Goal: Use online tool/utility: Utilize a website feature to perform a specific function

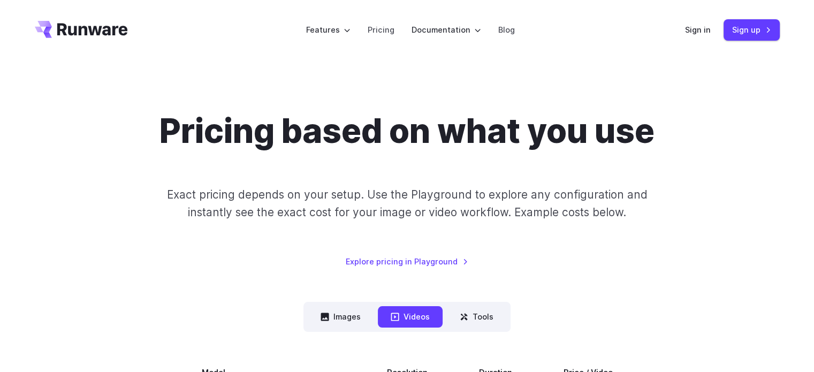
click at [700, 38] on div "Sign in Sign up" at bounding box center [732, 29] width 95 height 21
click at [697, 30] on link "Sign in" at bounding box center [698, 30] width 26 height 12
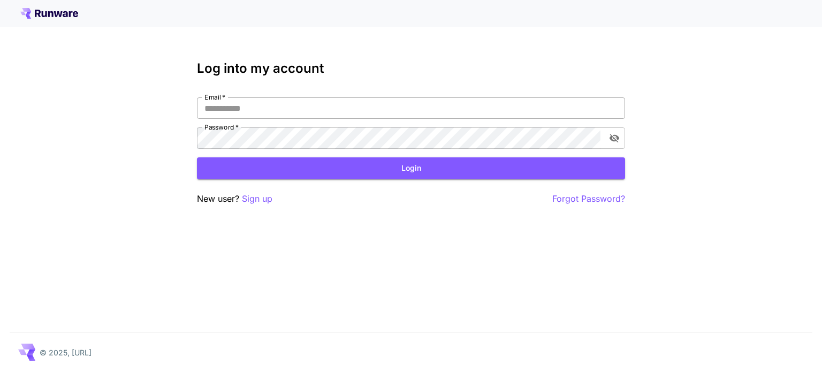
click at [375, 111] on input "Email   *" at bounding box center [411, 107] width 428 height 21
type input "**********"
click button "Login" at bounding box center [411, 168] width 428 height 22
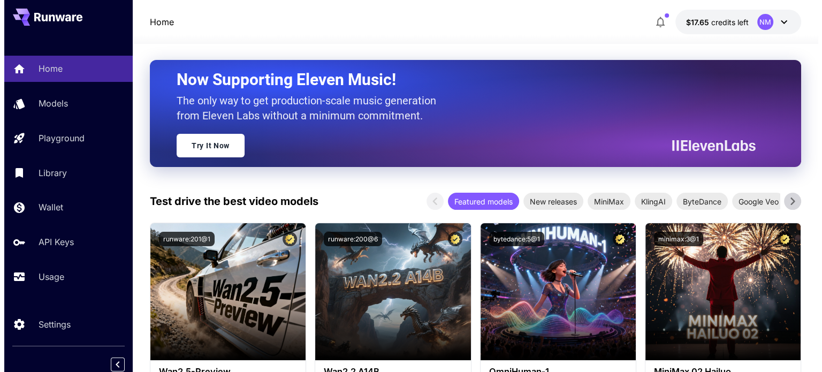
scroll to position [161, 0]
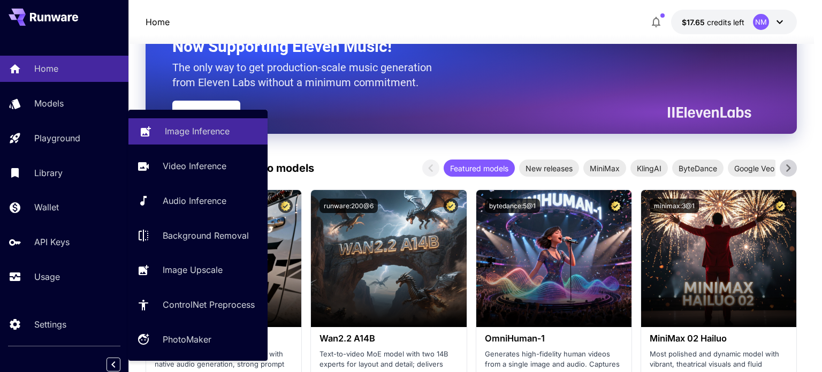
click at [159, 131] on link "Image Inference" at bounding box center [197, 131] width 139 height 26
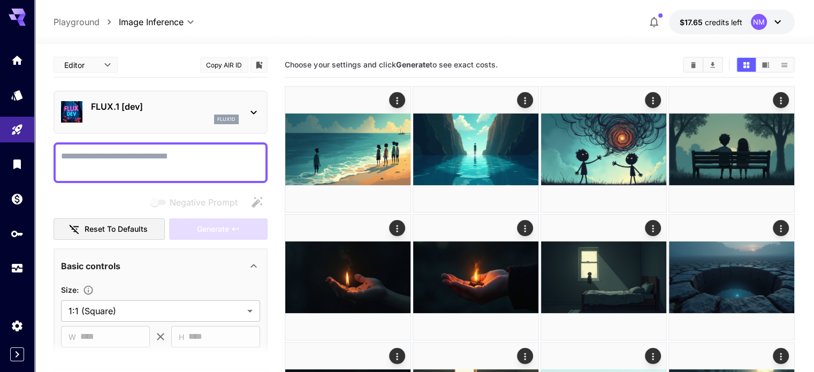
click at [203, 151] on textarea "Negative Prompt" at bounding box center [160, 163] width 199 height 26
paste textarea "**********"
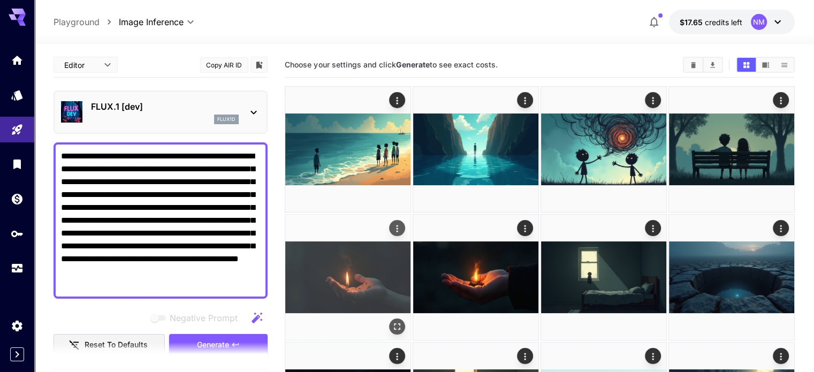
type textarea "**********"
click at [227, 339] on span "Generate" at bounding box center [213, 344] width 32 height 13
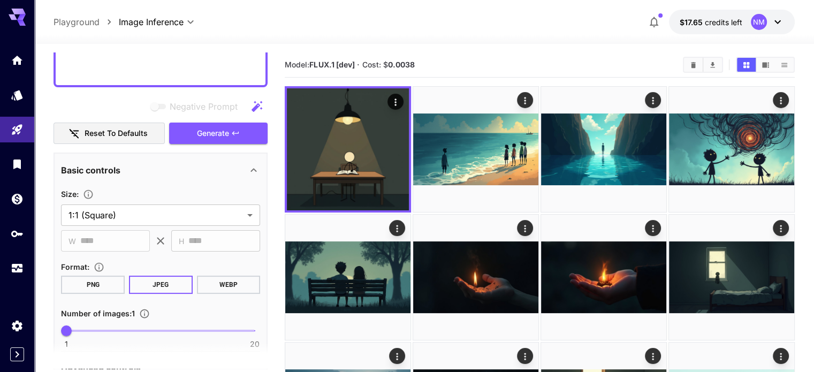
scroll to position [214, 0]
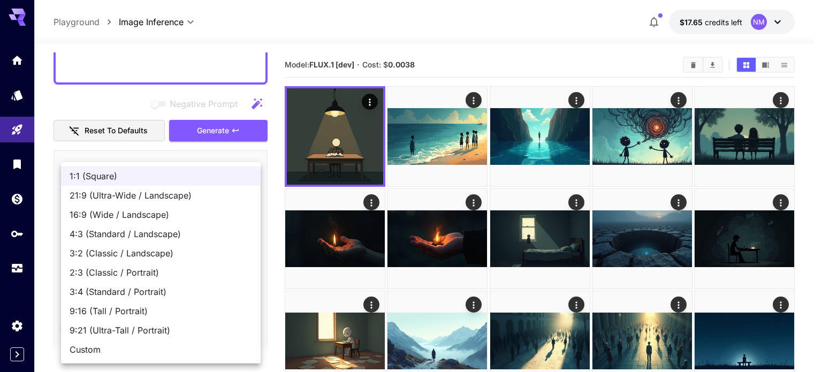
click at [151, 211] on span "16:9 (Wide / Landscape)" at bounding box center [161, 214] width 182 height 13
type input "**********"
type input "****"
type input "***"
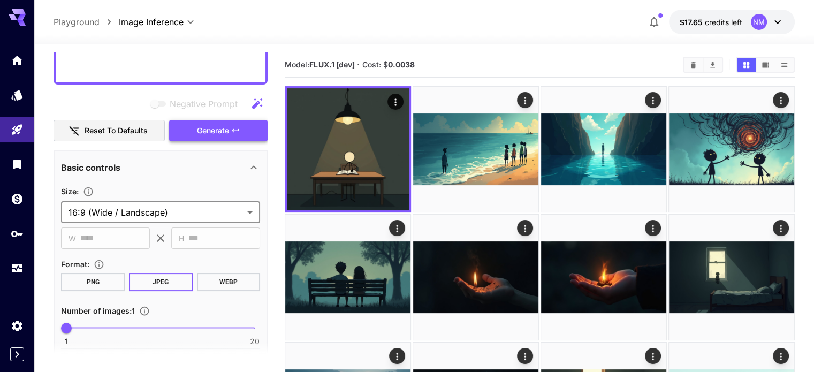
click at [239, 128] on icon "button" at bounding box center [235, 130] width 9 height 9
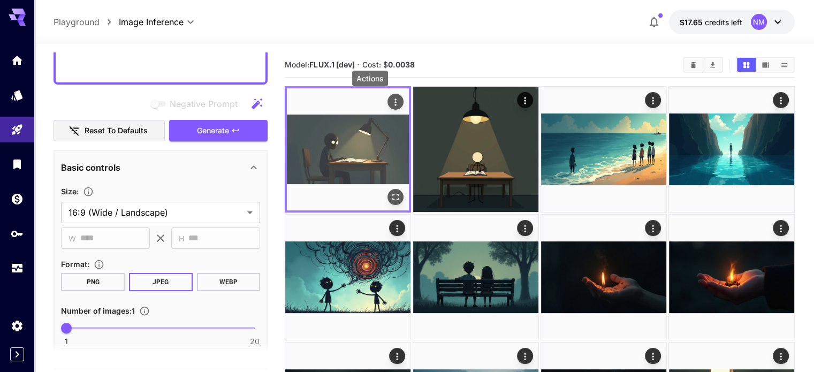
click at [390, 102] on icon "Actions" at bounding box center [395, 102] width 11 height 11
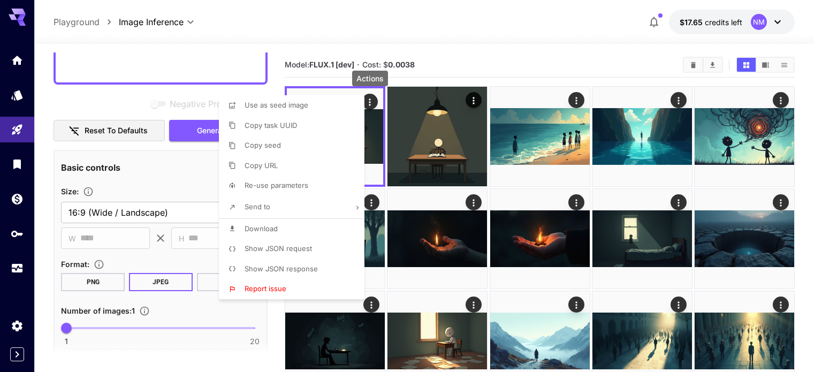
click at [310, 231] on li "Download" at bounding box center [295, 229] width 152 height 20
click at [102, 86] on div at bounding box center [411, 186] width 822 height 372
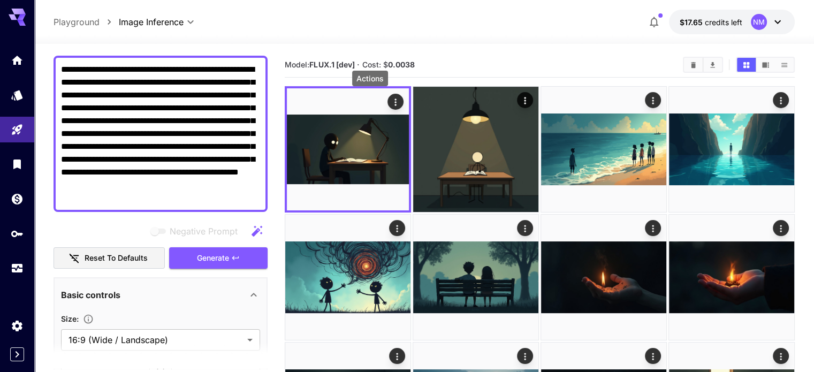
scroll to position [54, 0]
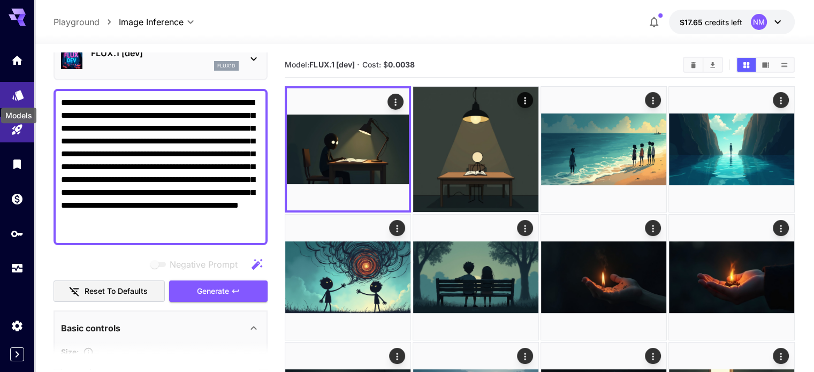
drag, startPoint x: 240, startPoint y: 232, endPoint x: 24, endPoint y: 97, distance: 254.8
paste textarea
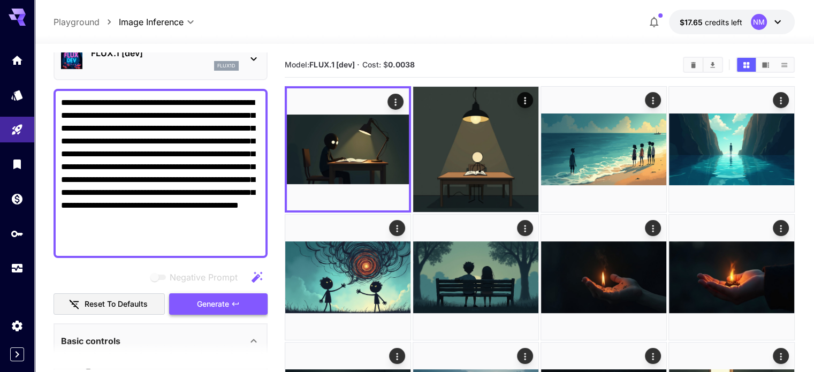
click at [236, 306] on icon "button" at bounding box center [235, 304] width 9 height 9
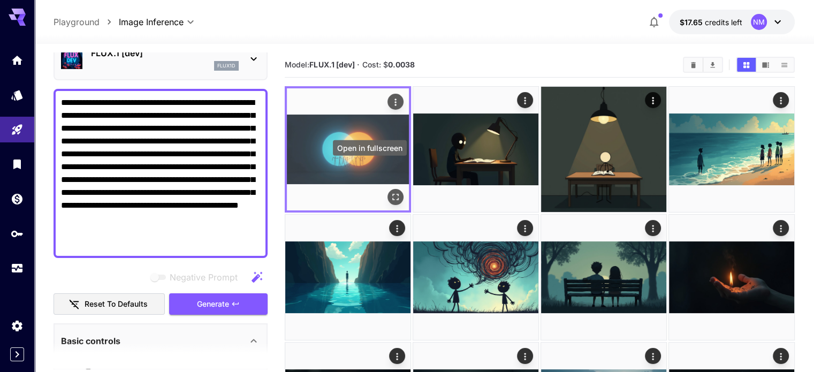
click at [387, 189] on div "Open in fullscreen" at bounding box center [395, 197] width 16 height 16
click at [390, 192] on icon "Open in fullscreen" at bounding box center [395, 197] width 11 height 11
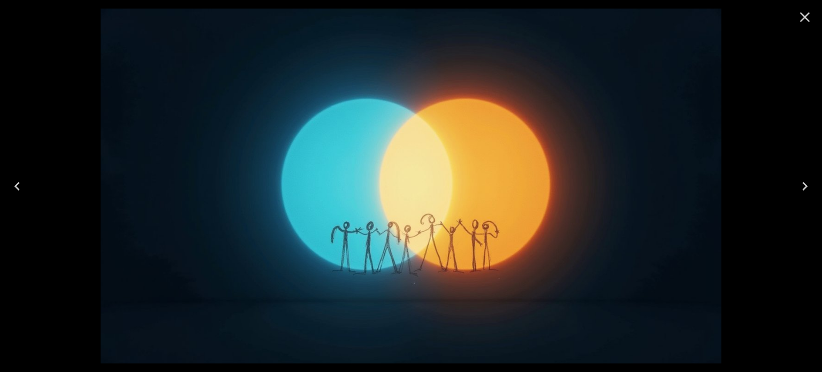
click at [800, 18] on icon "Close" at bounding box center [804, 17] width 17 height 17
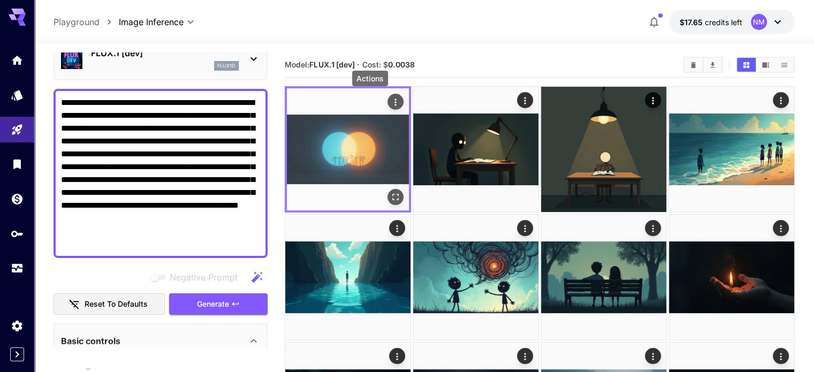
click at [390, 102] on icon "Actions" at bounding box center [395, 102] width 11 height 11
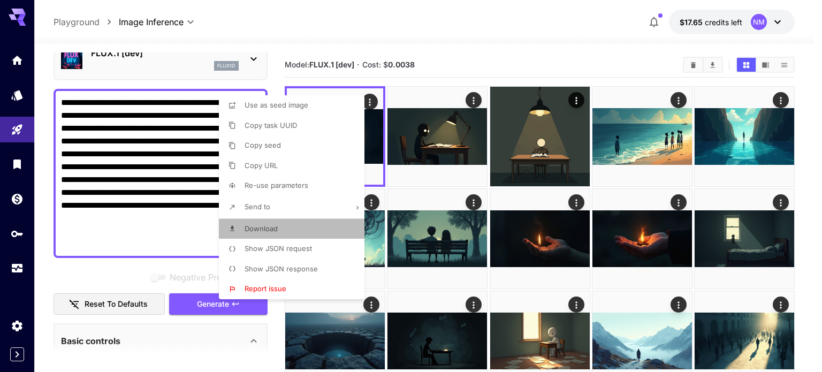
click at [294, 235] on li "Download" at bounding box center [295, 229] width 152 height 20
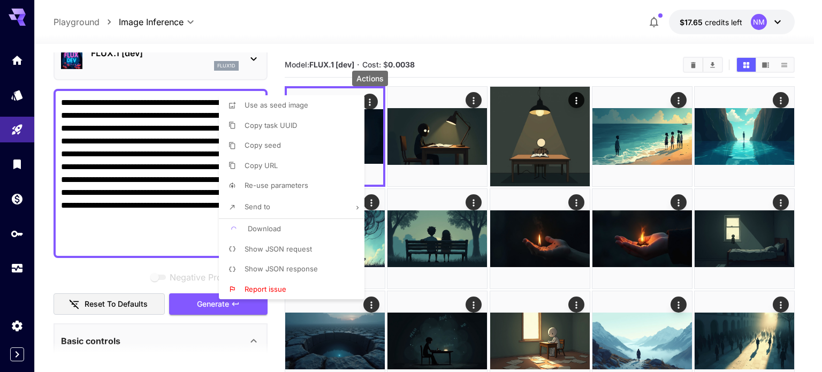
click at [134, 241] on div at bounding box center [411, 186] width 822 height 372
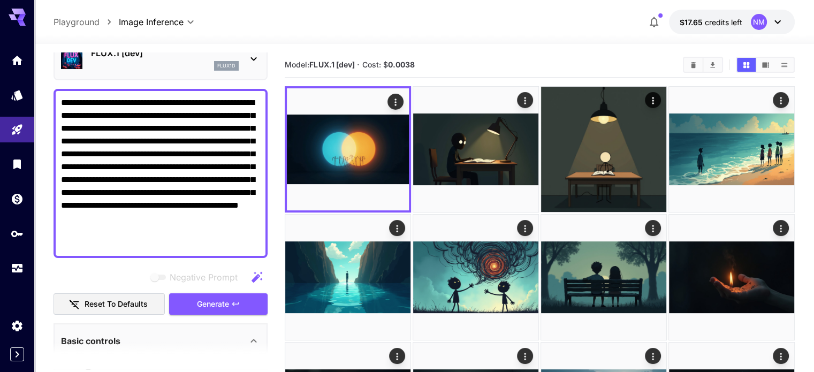
click at [128, 243] on textarea "**********" at bounding box center [160, 173] width 199 height 154
drag, startPoint x: 128, startPoint y: 243, endPoint x: 56, endPoint y: 102, distance: 158.2
click at [56, 102] on div "**********" at bounding box center [161, 173] width 214 height 169
paste textarea
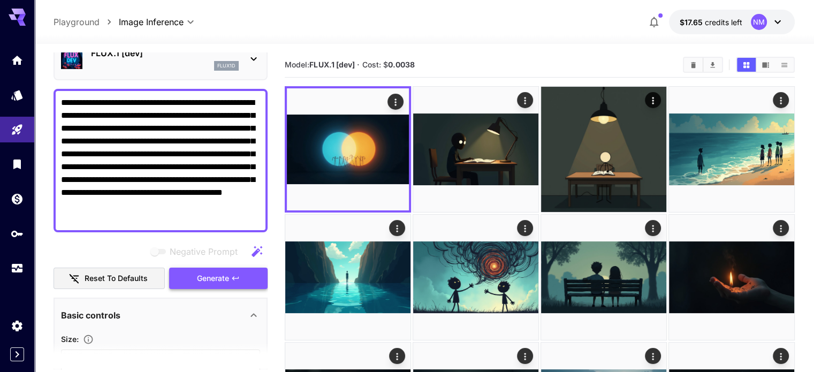
click at [209, 276] on span "Generate" at bounding box center [213, 278] width 32 height 13
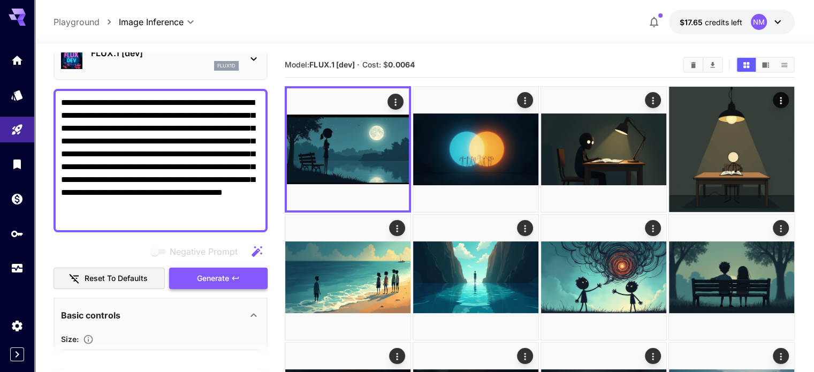
click at [255, 283] on button "Generate" at bounding box center [218, 279] width 98 height 22
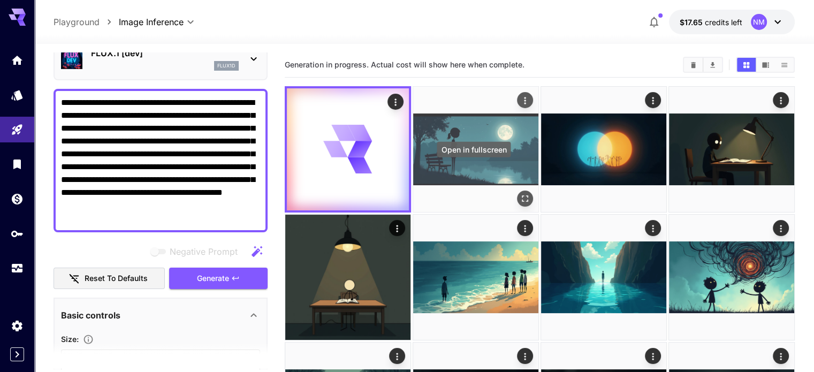
click at [522, 195] on icon "Open in fullscreen" at bounding box center [525, 198] width 6 height 6
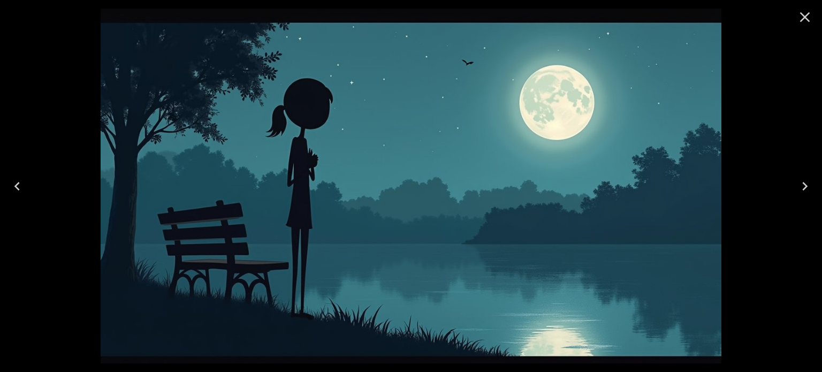
click at [801, 17] on icon "Close" at bounding box center [804, 17] width 17 height 17
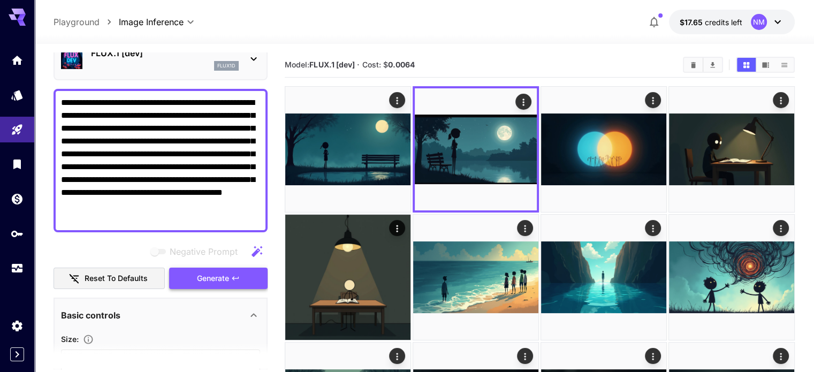
click at [234, 271] on button "Generate" at bounding box center [218, 279] width 98 height 22
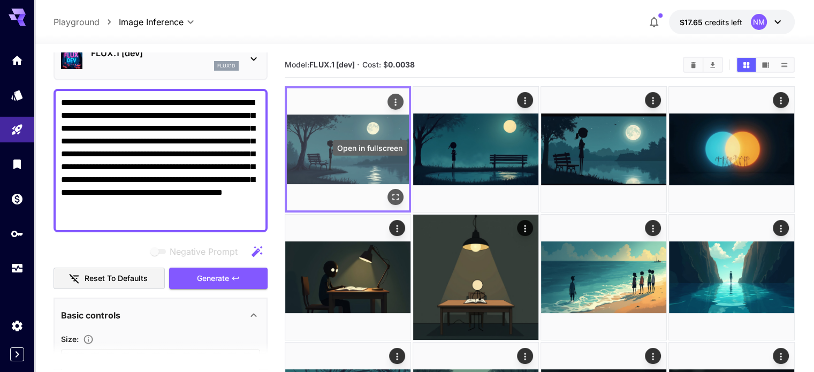
click at [390, 192] on icon "Open in fullscreen" at bounding box center [395, 197] width 11 height 11
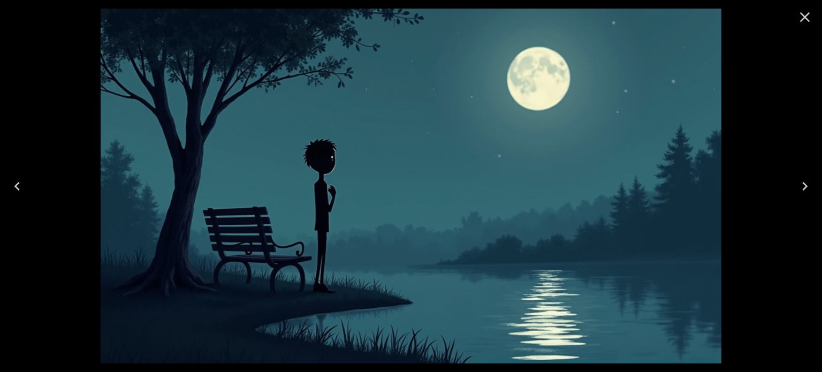
click at [808, 12] on icon "Close" at bounding box center [804, 17] width 17 height 17
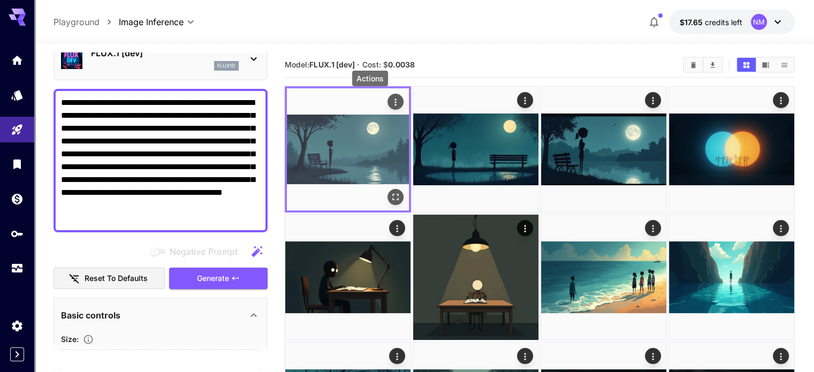
click at [390, 99] on icon "Actions" at bounding box center [395, 102] width 11 height 11
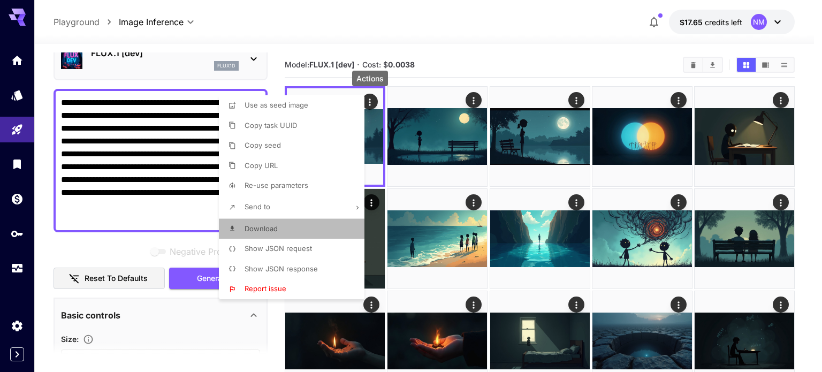
click at [297, 222] on li "Download" at bounding box center [295, 229] width 152 height 20
click at [127, 214] on div at bounding box center [411, 186] width 822 height 372
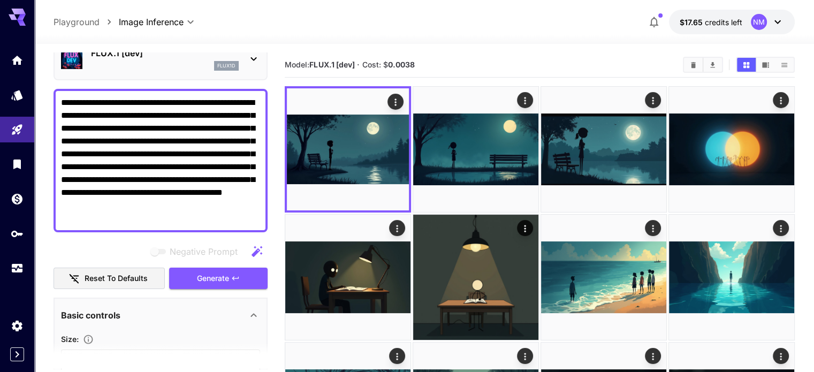
click at [122, 219] on textarea "**********" at bounding box center [160, 160] width 199 height 128
click at [120, 219] on textarea "**********" at bounding box center [160, 160] width 199 height 128
drag, startPoint x: 120, startPoint y: 219, endPoint x: 67, endPoint y: 87, distance: 141.9
click at [67, 87] on div "**********" at bounding box center [161, 364] width 214 height 730
paste textarea "**********"
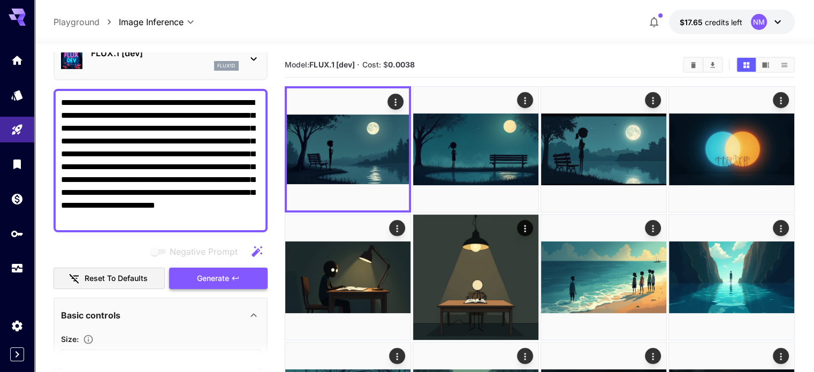
click at [217, 280] on span "Generate" at bounding box center [213, 278] width 32 height 13
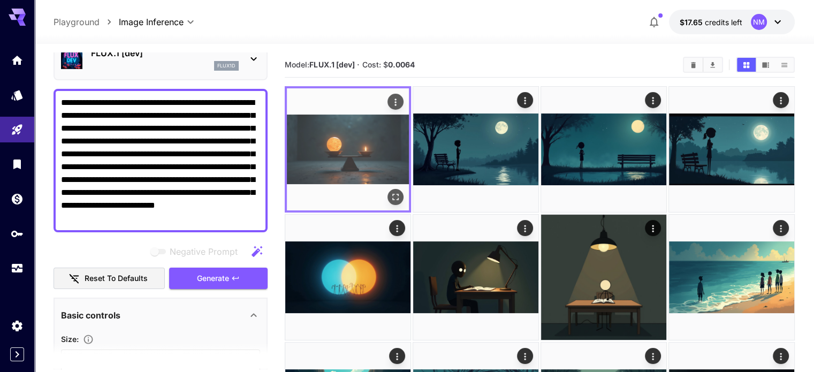
click at [390, 192] on icon "Open in fullscreen" at bounding box center [395, 197] width 11 height 11
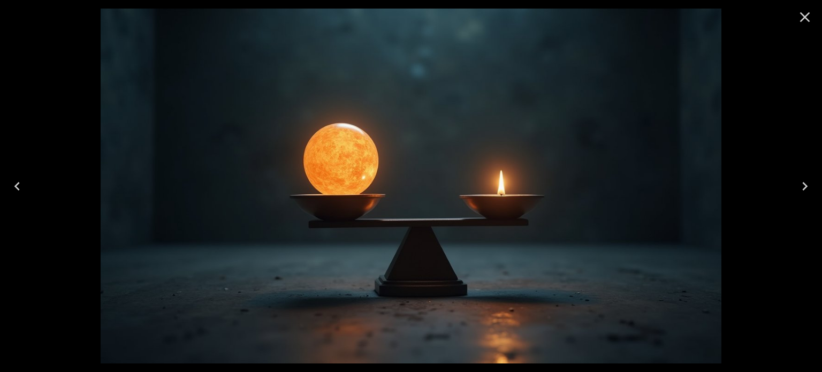
drag, startPoint x: 806, startPoint y: 19, endPoint x: 792, endPoint y: 24, distance: 15.2
click at [807, 19] on icon "Close" at bounding box center [805, 17] width 10 height 10
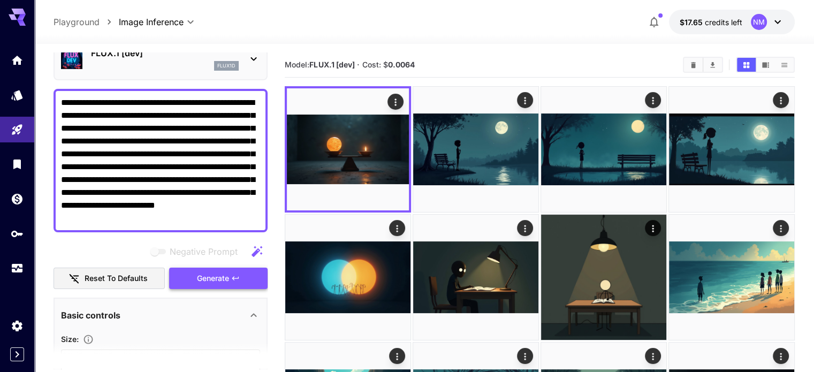
click at [231, 281] on button "Generate" at bounding box center [218, 279] width 98 height 22
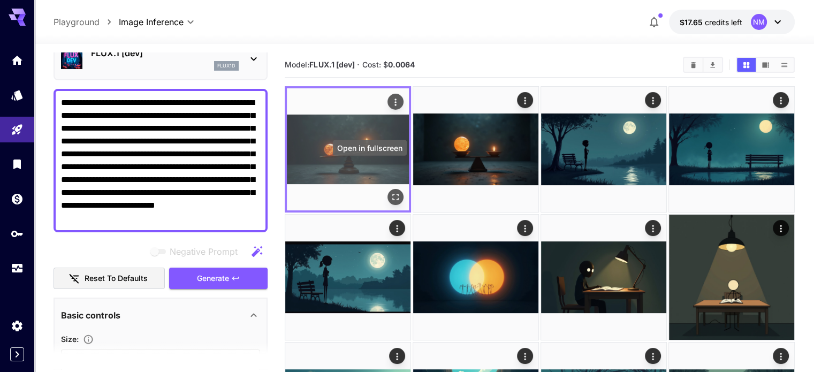
click at [390, 192] on icon "Open in fullscreen" at bounding box center [395, 197] width 11 height 11
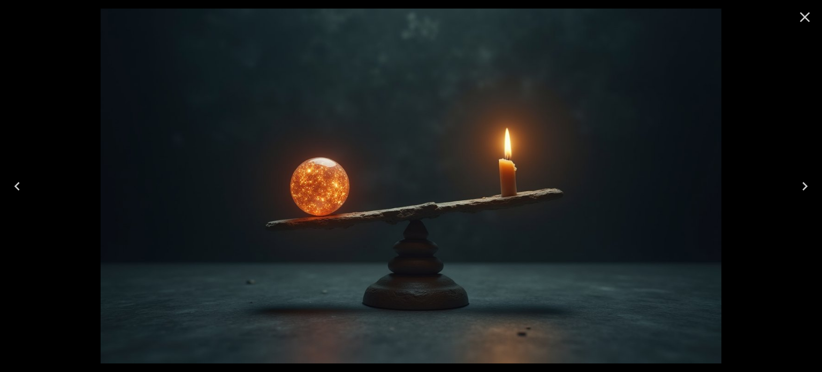
click at [809, 17] on icon "Close" at bounding box center [804, 17] width 17 height 17
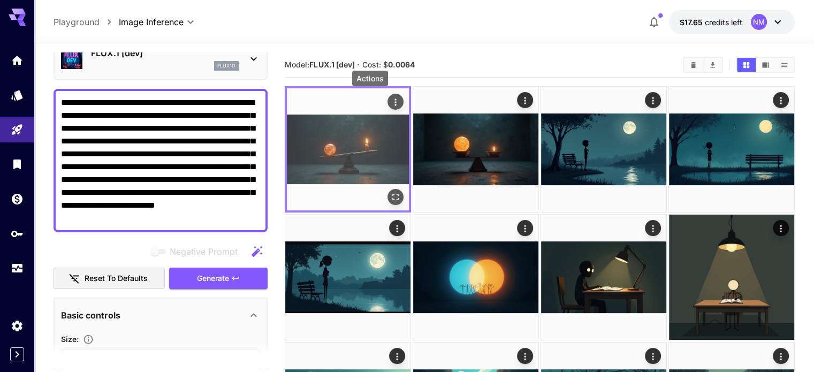
click at [390, 98] on icon "Actions" at bounding box center [395, 102] width 11 height 11
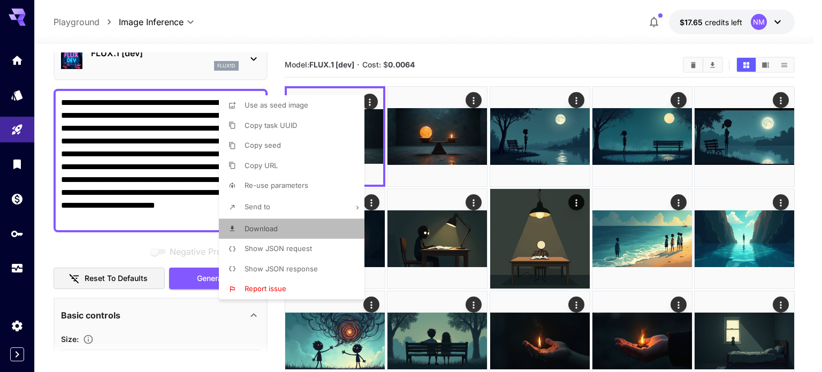
click at [275, 229] on span "Download" at bounding box center [261, 228] width 33 height 9
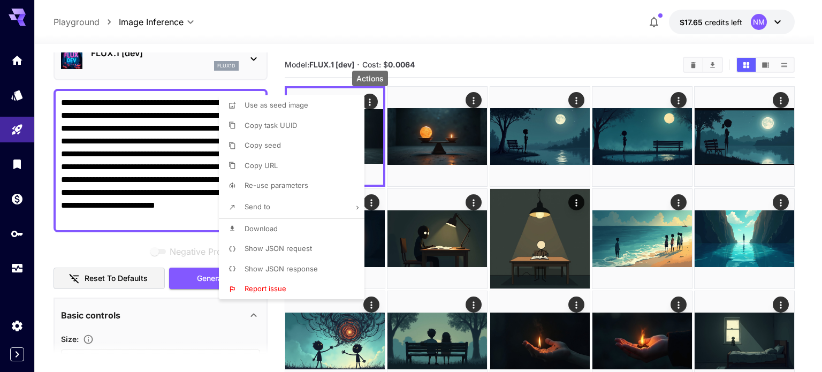
click at [429, 69] on div at bounding box center [411, 186] width 822 height 372
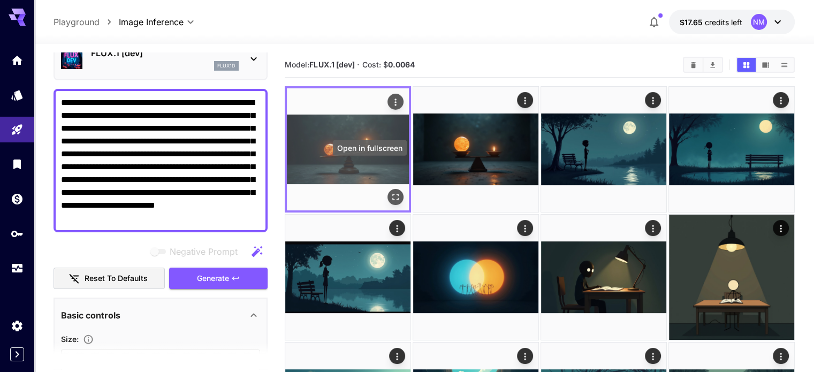
click at [390, 192] on icon "Open in fullscreen" at bounding box center [395, 197] width 11 height 11
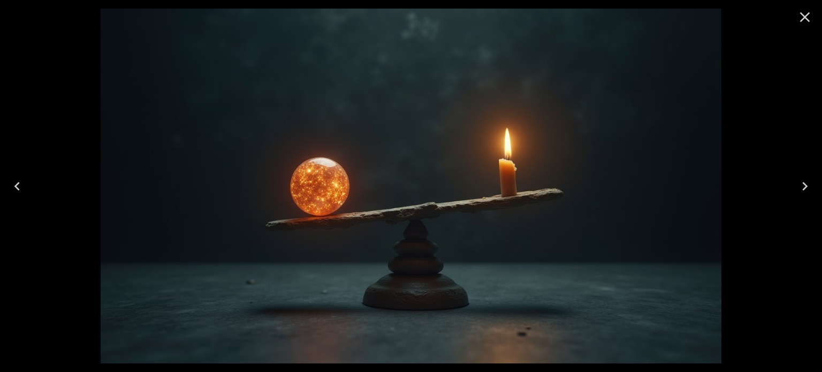
click at [808, 17] on icon "Close" at bounding box center [804, 17] width 17 height 17
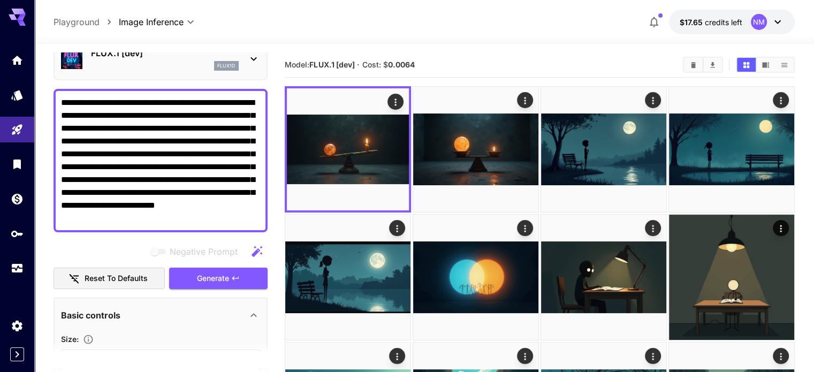
drag, startPoint x: 245, startPoint y: 215, endPoint x: 51, endPoint y: 96, distance: 227.5
paste textarea "**********"
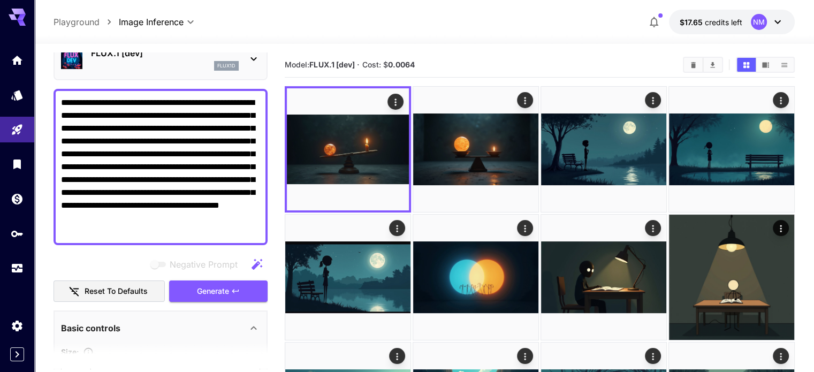
drag, startPoint x: 204, startPoint y: 291, endPoint x: 216, endPoint y: 278, distance: 17.1
click at [205, 291] on span "Generate" at bounding box center [213, 291] width 32 height 13
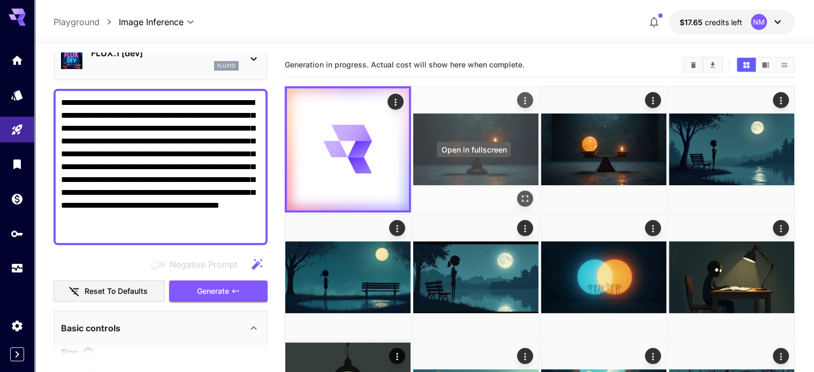
click at [520, 193] on icon "Open in fullscreen" at bounding box center [525, 198] width 11 height 11
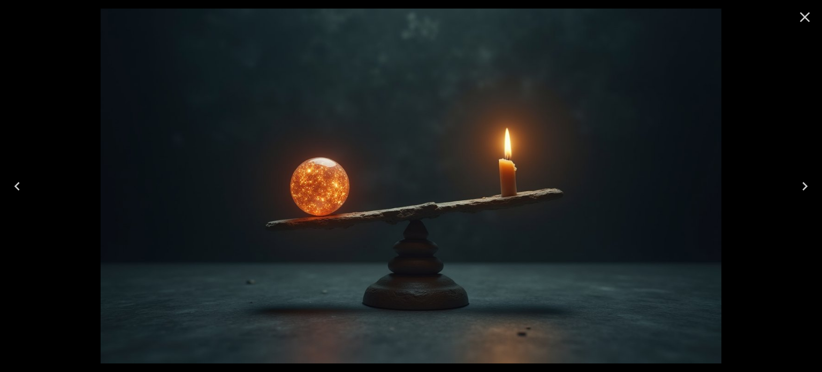
click at [809, 21] on icon "Close" at bounding box center [805, 17] width 10 height 10
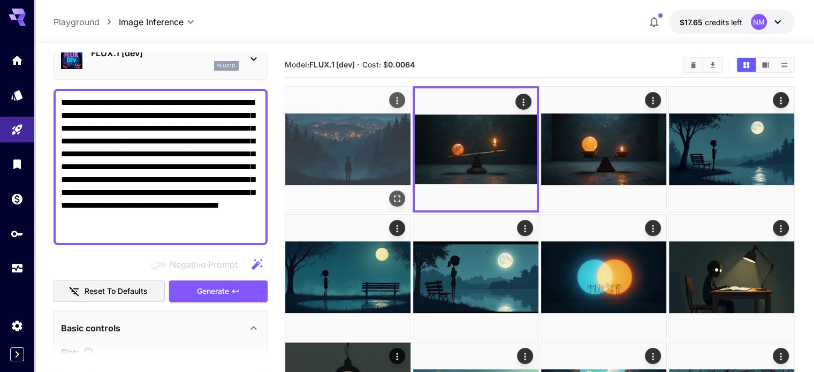
click at [389, 190] on button "Open in fullscreen" at bounding box center [397, 198] width 16 height 16
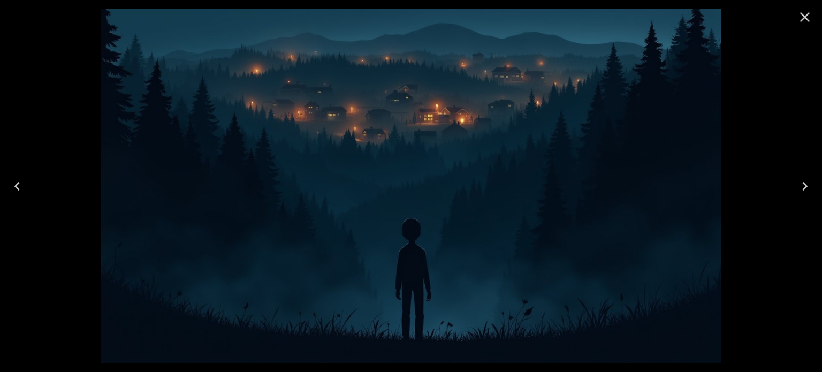
click at [807, 12] on icon "Close" at bounding box center [804, 17] width 17 height 17
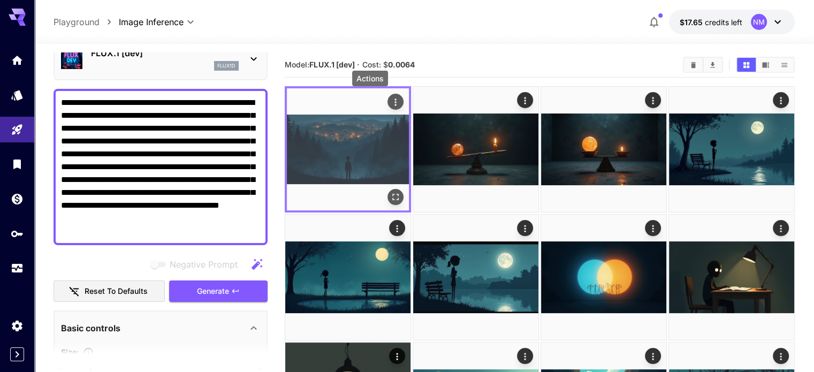
click at [390, 102] on icon "Actions" at bounding box center [395, 102] width 11 height 11
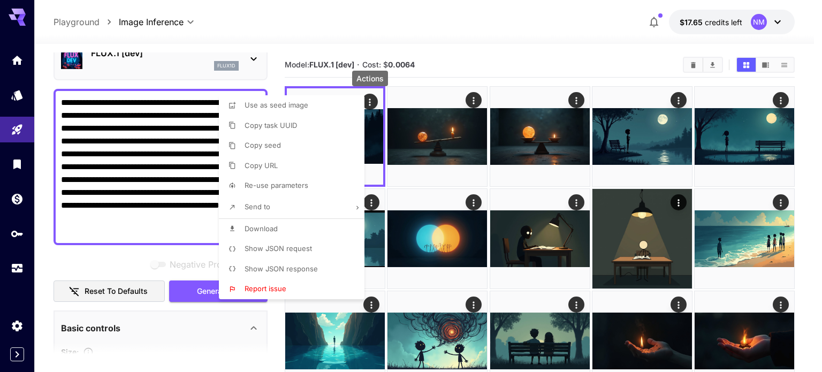
click at [289, 229] on li "Download" at bounding box center [295, 229] width 152 height 20
click at [548, 41] on div at bounding box center [411, 186] width 822 height 372
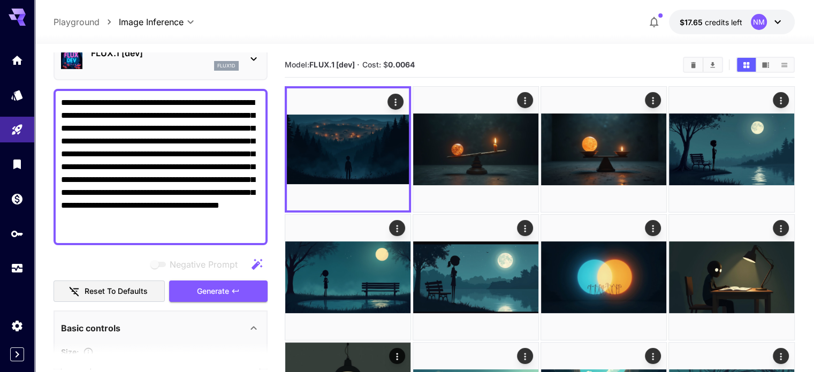
drag, startPoint x: 162, startPoint y: 235, endPoint x: 62, endPoint y: 86, distance: 179.4
click at [62, 86] on div "**********" at bounding box center [161, 370] width 214 height 743
paste textarea
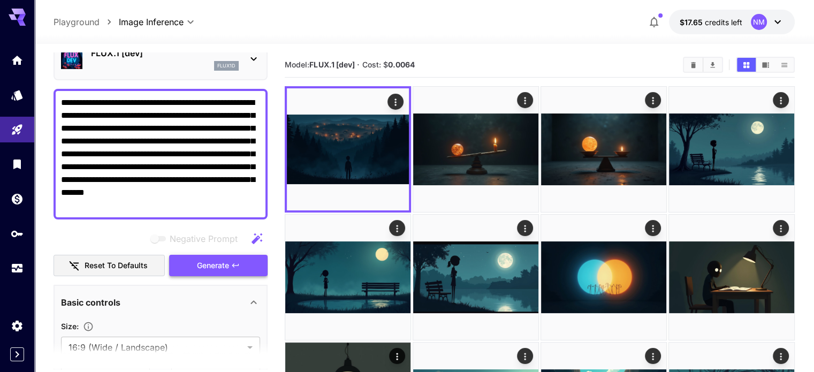
type textarea "**********"
click at [249, 268] on button "Generate" at bounding box center [218, 266] width 98 height 22
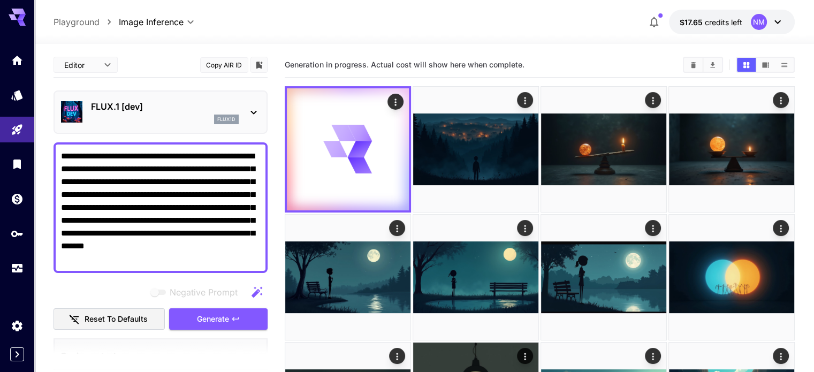
scroll to position [54, 0]
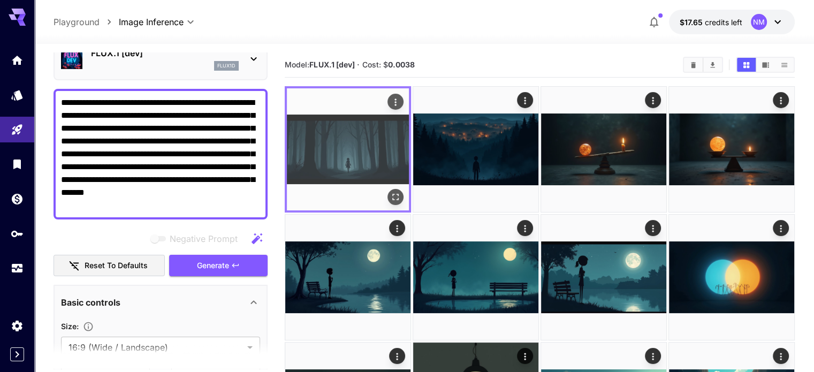
click at [390, 106] on icon "Actions" at bounding box center [395, 102] width 11 height 11
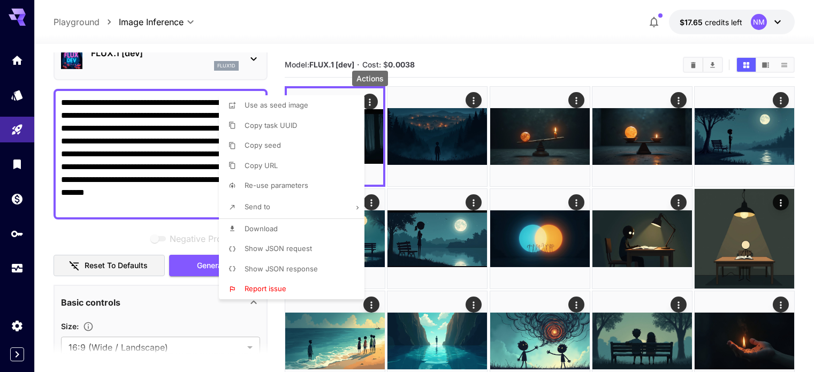
click at [314, 240] on li "Show JSON request" at bounding box center [295, 249] width 152 height 20
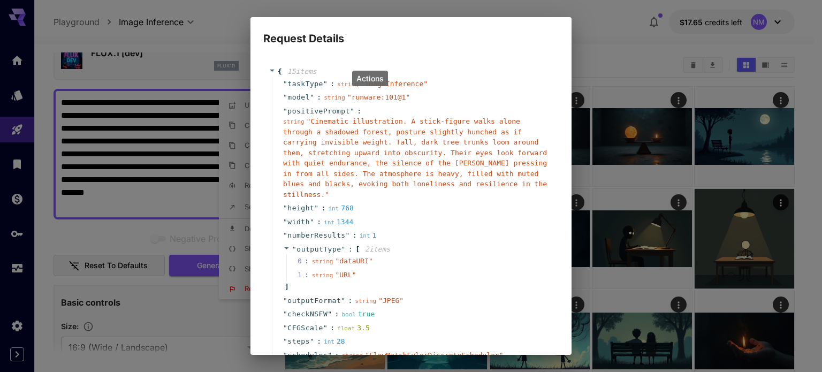
click at [581, 75] on div "Request Details { 15 item s " taskType " : string " imageInference " " model " …" at bounding box center [411, 186] width 822 height 372
click at [356, 6] on div "Request Details { 15 item s " taskType " : string " imageInference " " model " …" at bounding box center [411, 186] width 822 height 372
click at [166, 74] on div "Request Details { 15 item s " taskType " : string " imageInference " " model " …" at bounding box center [411, 186] width 822 height 372
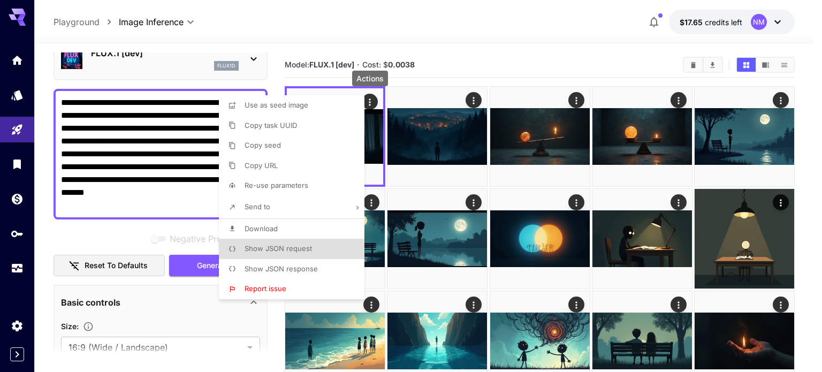
click at [289, 224] on li "Download" at bounding box center [295, 229] width 152 height 20
click at [139, 213] on div at bounding box center [411, 186] width 822 height 372
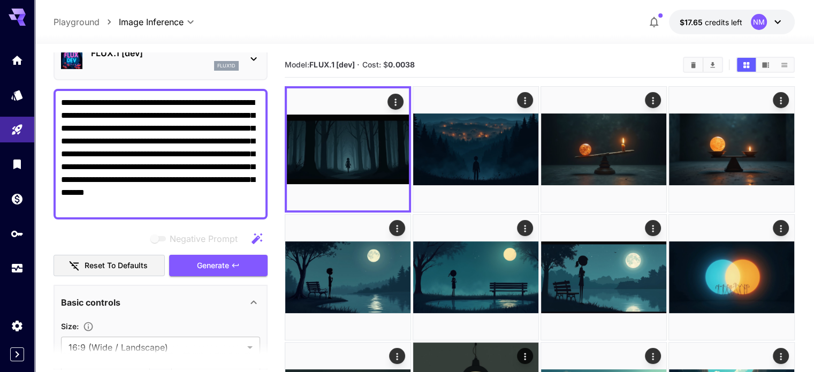
click at [128, 200] on textarea "**********" at bounding box center [160, 154] width 199 height 116
drag, startPoint x: 128, startPoint y: 201, endPoint x: 59, endPoint y: 87, distance: 132.8
click at [59, 87] on div "**********" at bounding box center [161, 357] width 214 height 717
paste textarea "**********"
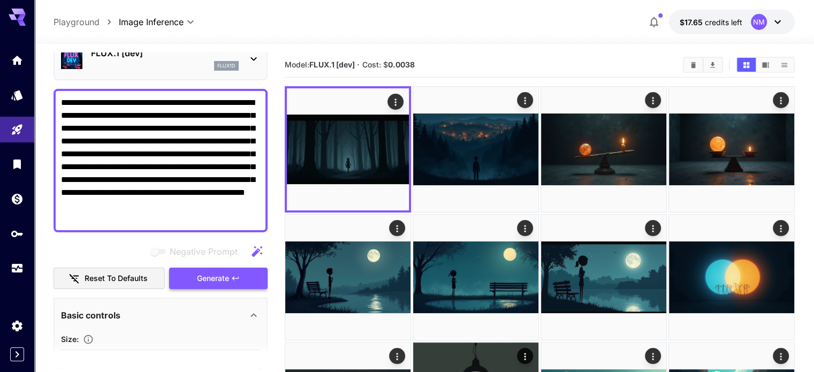
click at [230, 286] on button "Generate" at bounding box center [218, 279] width 98 height 22
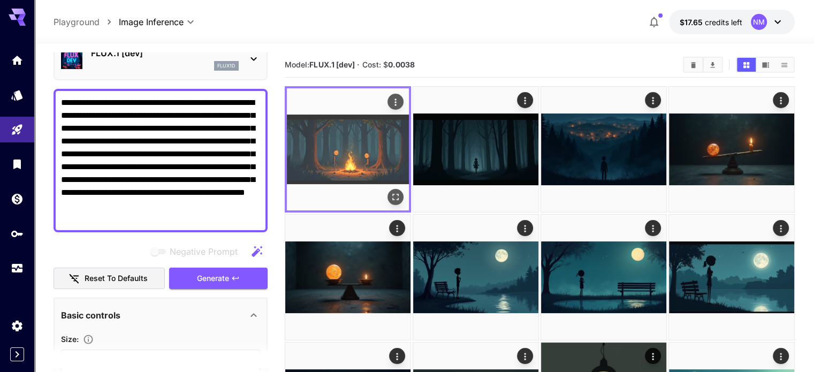
click at [390, 98] on icon "Actions" at bounding box center [395, 102] width 11 height 11
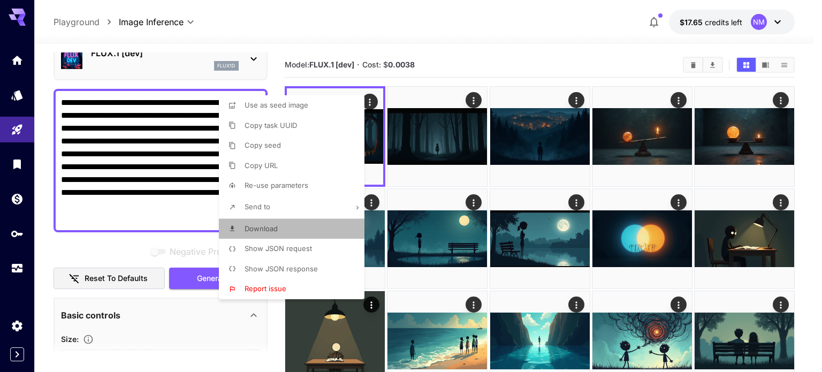
click at [296, 225] on li "Download" at bounding box center [295, 229] width 152 height 20
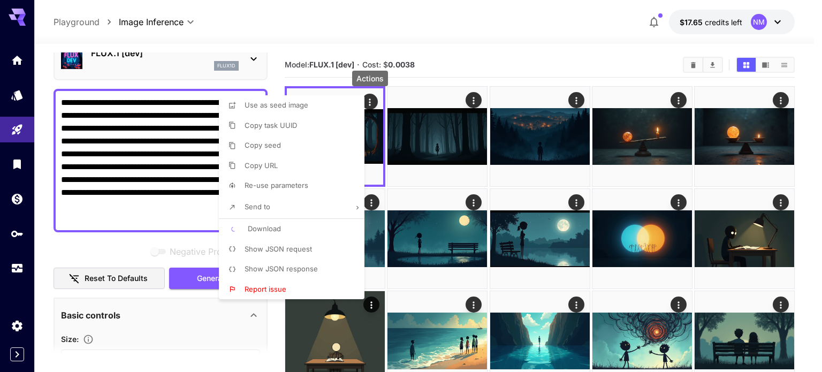
click at [133, 223] on div at bounding box center [411, 186] width 822 height 372
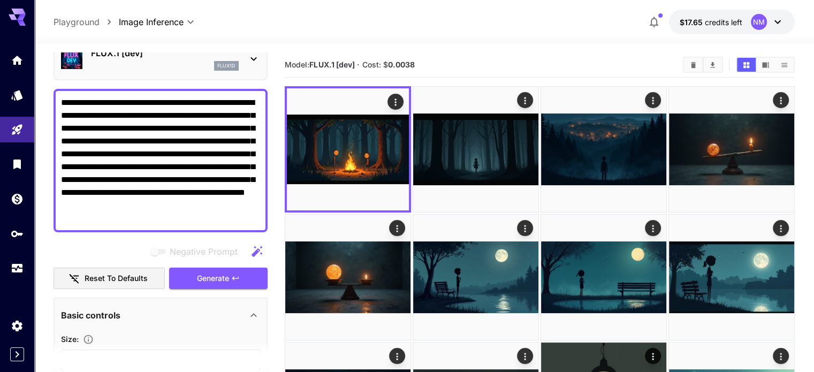
click at [130, 219] on div "Use as seed image Copy task UUID Copy seed Copy URL Re-use parameters Send to D…" at bounding box center [81, 186] width 163 height 372
click at [129, 219] on textarea "**********" at bounding box center [160, 160] width 199 height 128
paste textarea
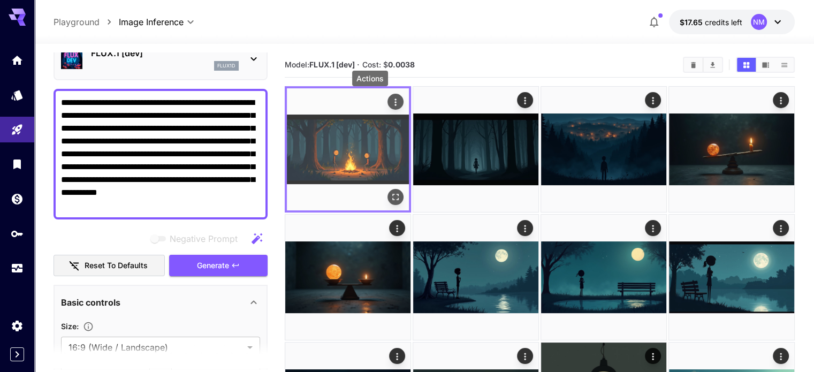
click at [238, 257] on button "Generate" at bounding box center [218, 266] width 98 height 22
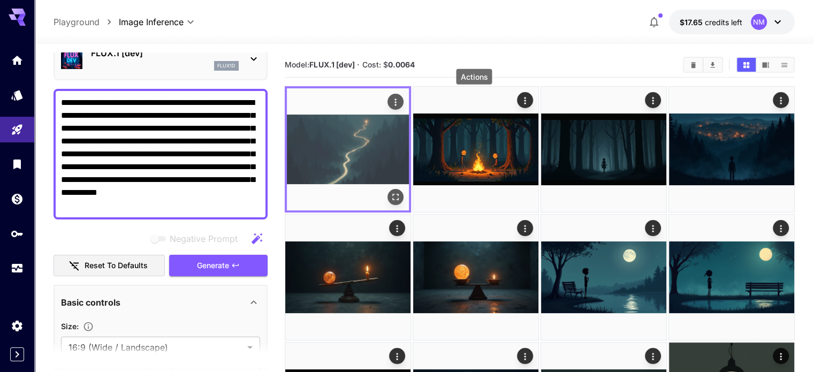
click at [390, 103] on icon "Actions" at bounding box center [395, 102] width 11 height 11
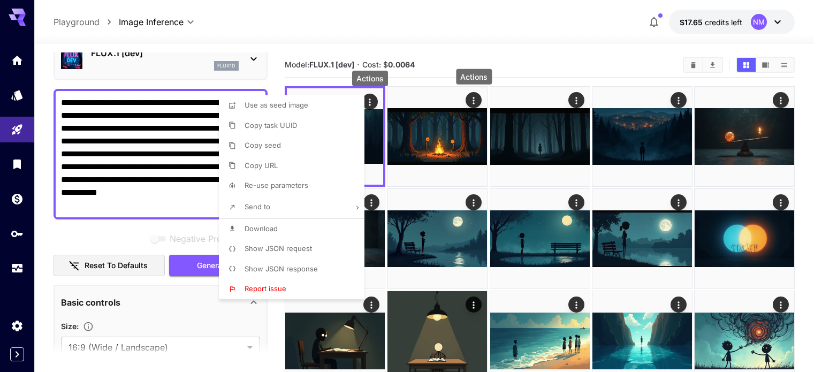
click at [307, 230] on li "Download" at bounding box center [295, 229] width 152 height 20
click at [203, 205] on div at bounding box center [411, 186] width 822 height 372
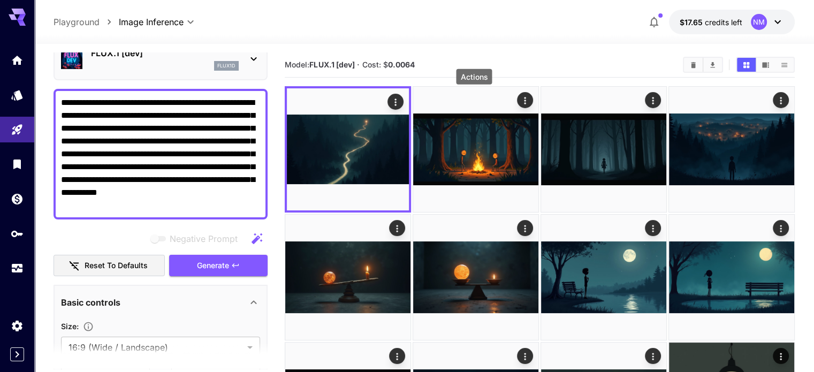
click at [203, 208] on textarea "**********" at bounding box center [160, 154] width 199 height 116
drag, startPoint x: 203, startPoint y: 208, endPoint x: 54, endPoint y: 86, distance: 192.4
click at [54, 86] on div "**********" at bounding box center [161, 357] width 214 height 717
paste textarea "**********"
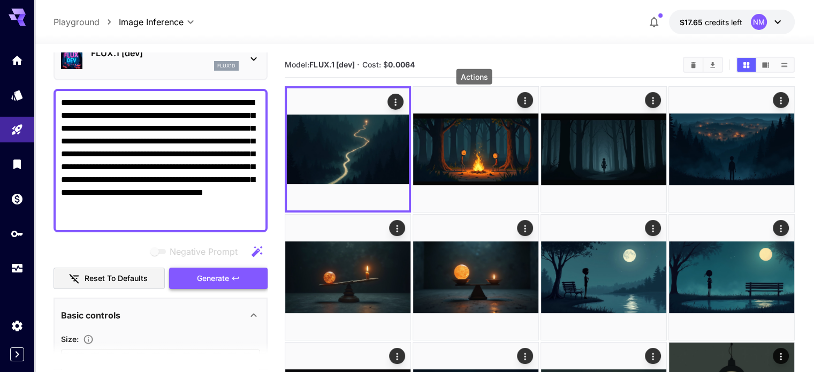
click at [220, 274] on span "Generate" at bounding box center [213, 278] width 32 height 13
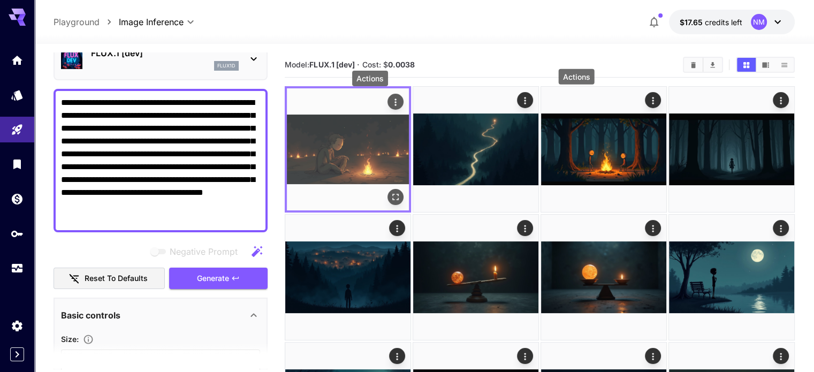
click at [390, 100] on icon "Actions" at bounding box center [395, 102] width 11 height 11
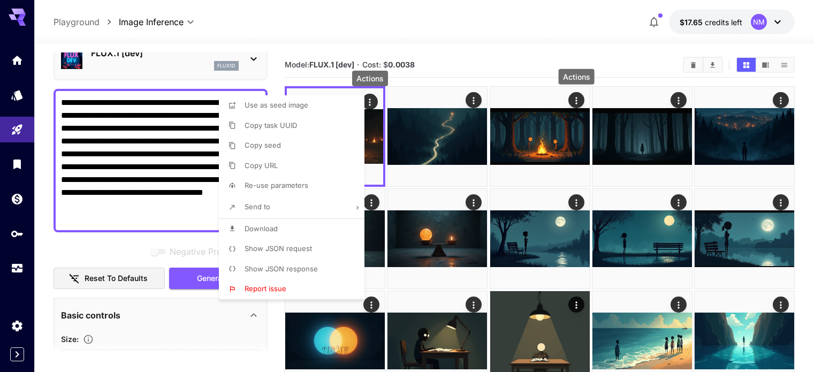
click at [316, 219] on li "Download" at bounding box center [295, 229] width 152 height 20
click at [139, 203] on div at bounding box center [411, 186] width 822 height 372
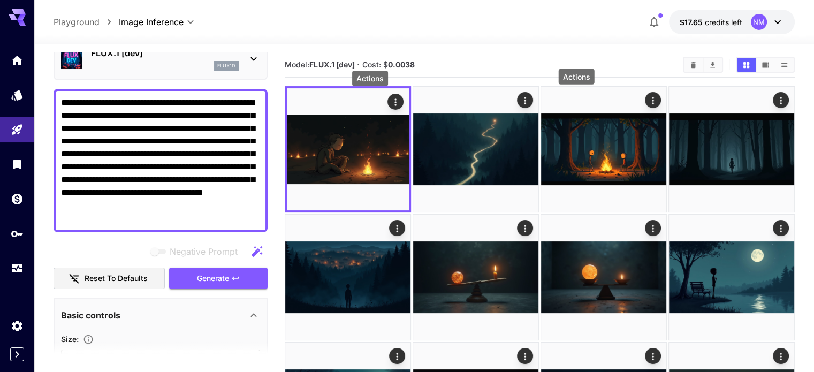
click at [129, 218] on textarea "**********" at bounding box center [160, 160] width 199 height 128
drag, startPoint x: 129, startPoint y: 218, endPoint x: 39, endPoint y: 89, distance: 157.6
paste textarea
click at [235, 276] on icon "button" at bounding box center [235, 278] width 9 height 9
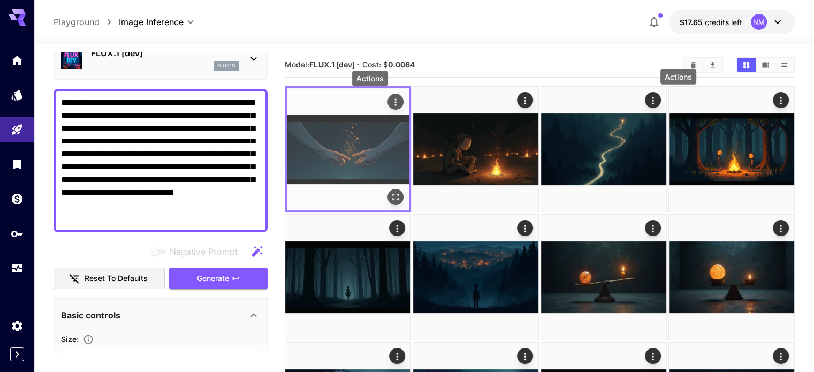
click at [390, 100] on icon "Actions" at bounding box center [395, 102] width 11 height 11
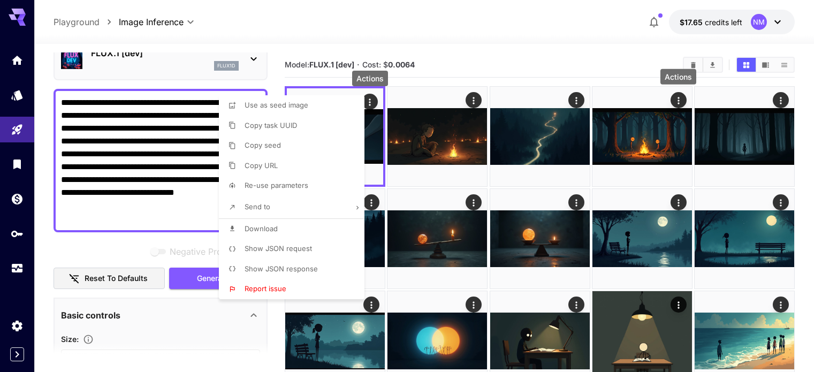
click at [304, 225] on li "Download" at bounding box center [295, 229] width 152 height 20
click at [103, 219] on div at bounding box center [411, 186] width 822 height 372
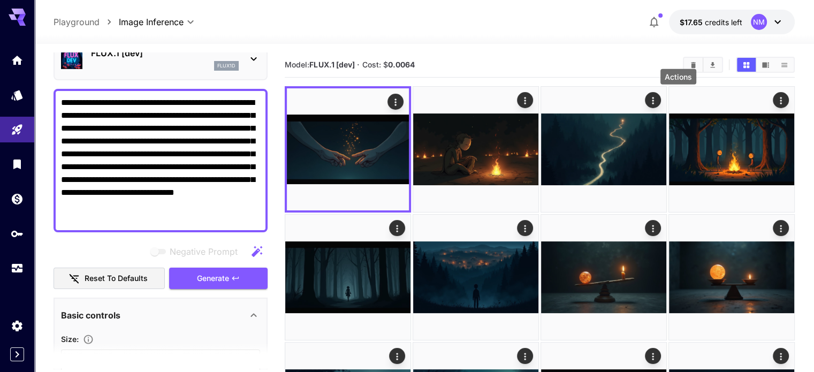
click at [103, 218] on textarea "**********" at bounding box center [160, 160] width 199 height 128
drag, startPoint x: 103, startPoint y: 218, endPoint x: 58, endPoint y: 97, distance: 129.5
click at [58, 97] on div "**********" at bounding box center [161, 160] width 214 height 143
paste textarea
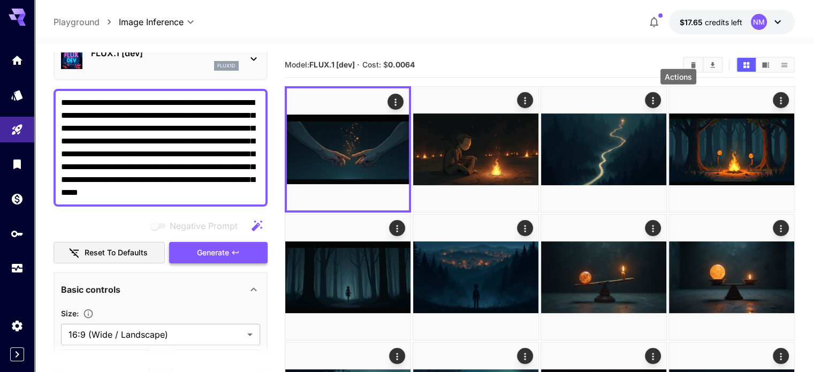
click at [240, 248] on icon "button" at bounding box center [235, 252] width 9 height 9
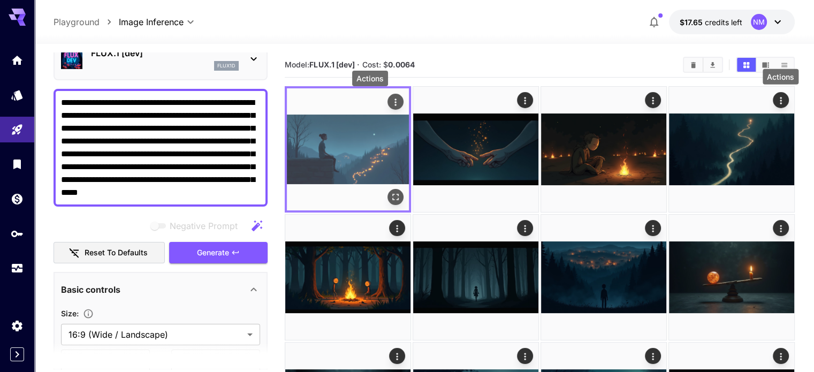
click at [387, 102] on button "Actions" at bounding box center [395, 102] width 16 height 16
click at [394, 105] on icon "Actions" at bounding box center [395, 101] width 2 height 7
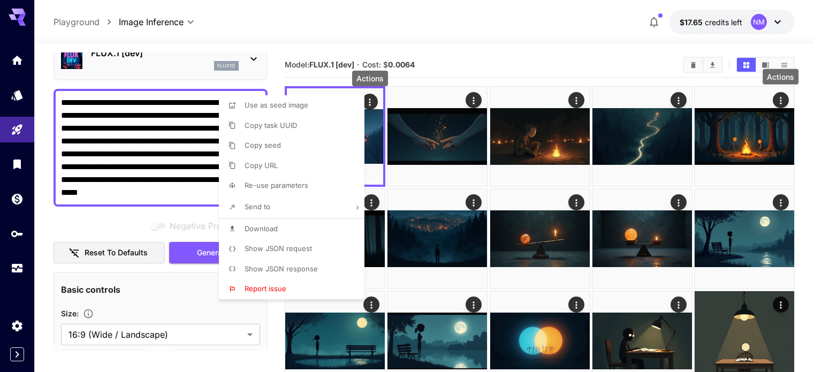
click at [300, 220] on li "Download" at bounding box center [295, 229] width 152 height 20
click at [194, 185] on div at bounding box center [411, 186] width 822 height 372
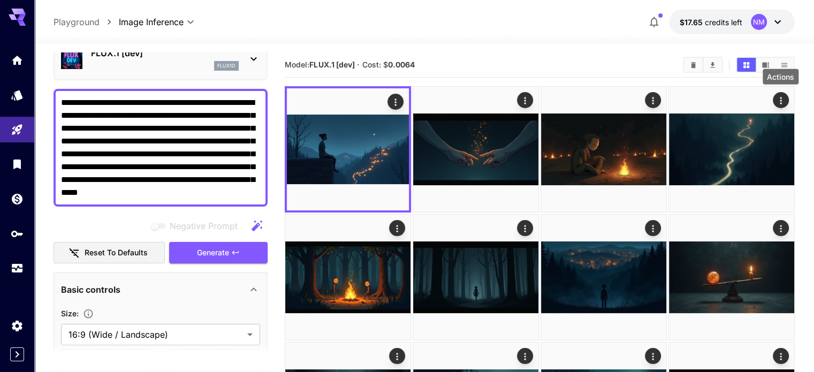
drag, startPoint x: 257, startPoint y: 191, endPoint x: 72, endPoint y: 93, distance: 209.4
click at [72, 93] on div "**********" at bounding box center [161, 148] width 214 height 118
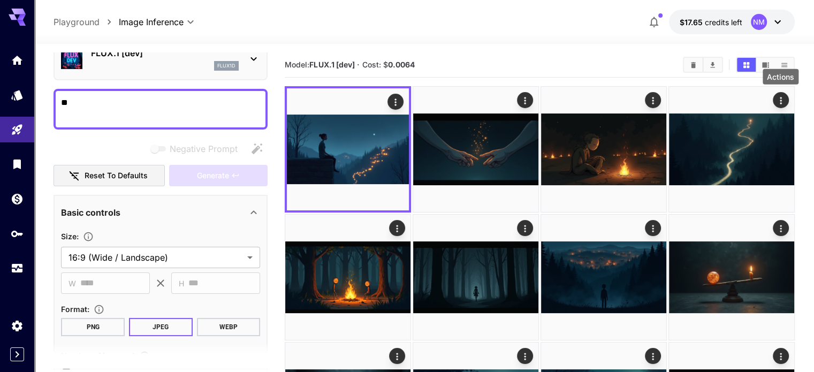
type textarea "*"
paste textarea "**********"
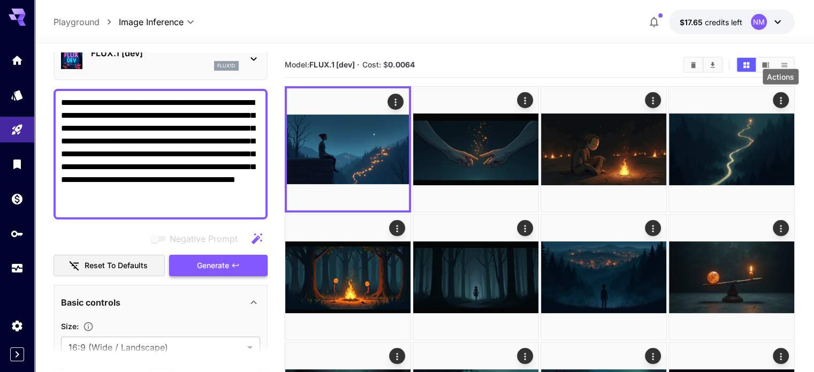
click at [230, 258] on button "Generate" at bounding box center [218, 266] width 98 height 22
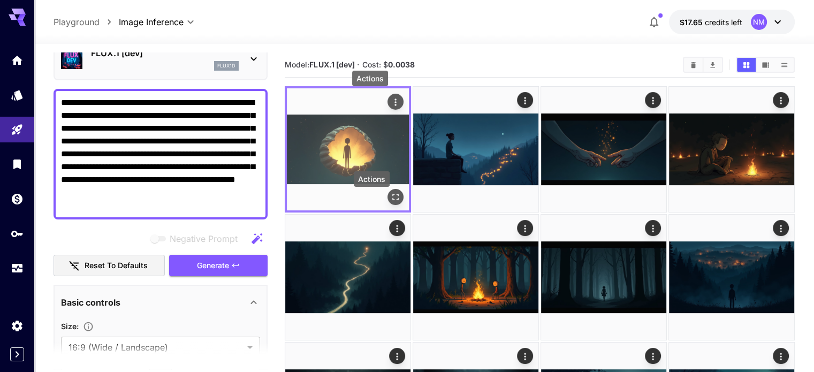
click at [390, 103] on icon "Actions" at bounding box center [395, 102] width 11 height 11
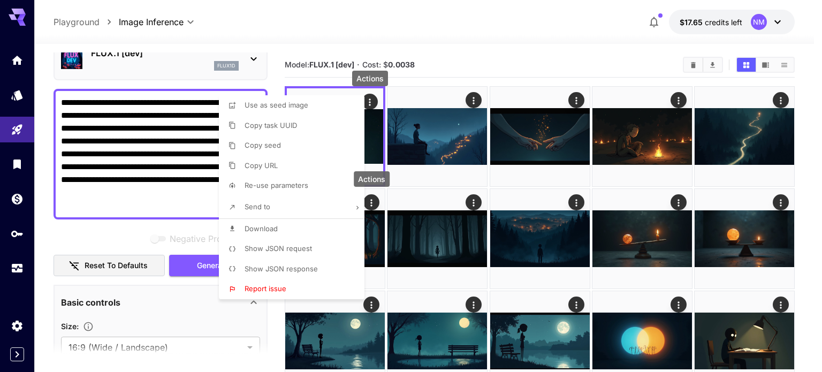
click at [301, 224] on li "Download" at bounding box center [295, 229] width 152 height 20
click at [179, 201] on div at bounding box center [411, 186] width 822 height 372
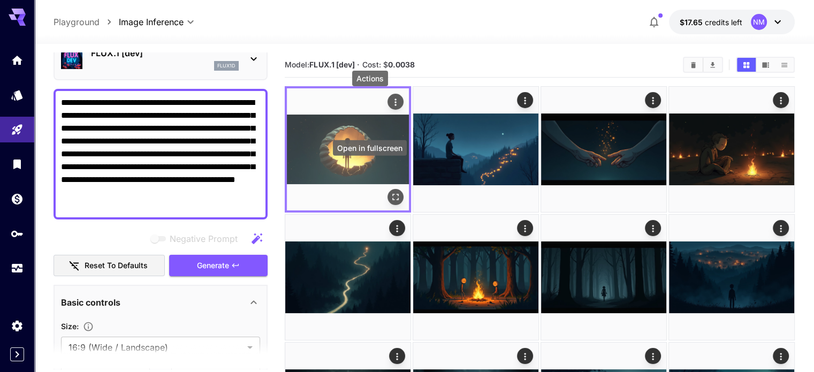
click at [390, 192] on icon "Open in fullscreen" at bounding box center [395, 197] width 11 height 11
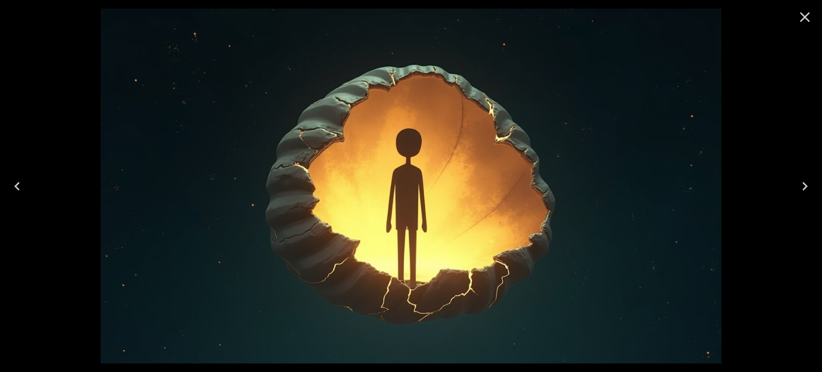
click at [804, 12] on icon "Close" at bounding box center [804, 17] width 17 height 17
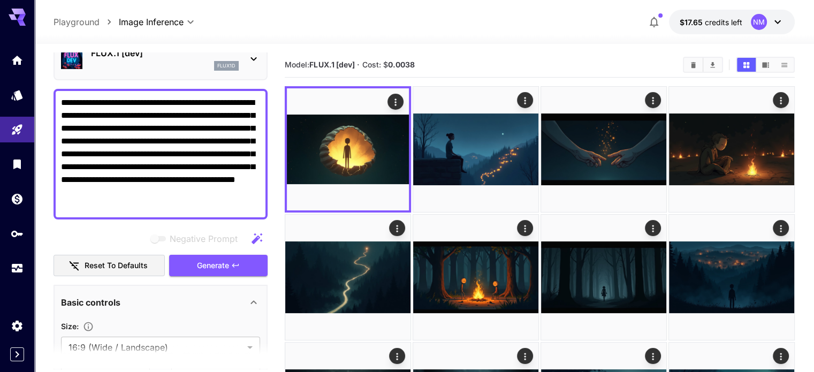
drag, startPoint x: 186, startPoint y: 205, endPoint x: 56, endPoint y: 79, distance: 180.9
click at [56, 79] on div "**********" at bounding box center [161, 357] width 214 height 717
click at [245, 264] on button "Generate" at bounding box center [218, 266] width 98 height 22
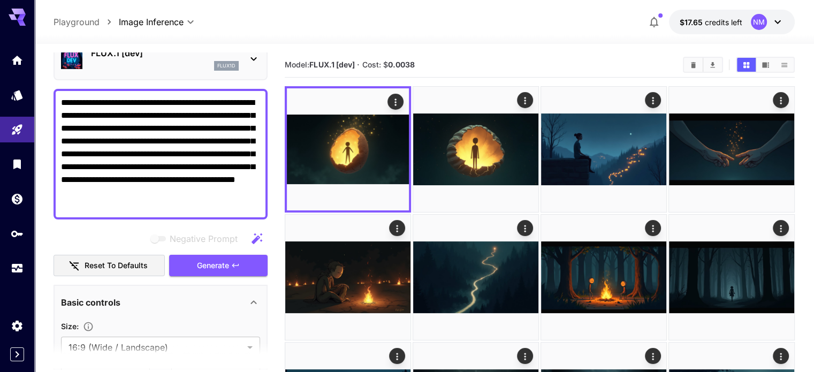
drag, startPoint x: 181, startPoint y: 207, endPoint x: 65, endPoint y: 84, distance: 168.8
click at [65, 84] on div "**********" at bounding box center [161, 357] width 214 height 717
type textarea "*"
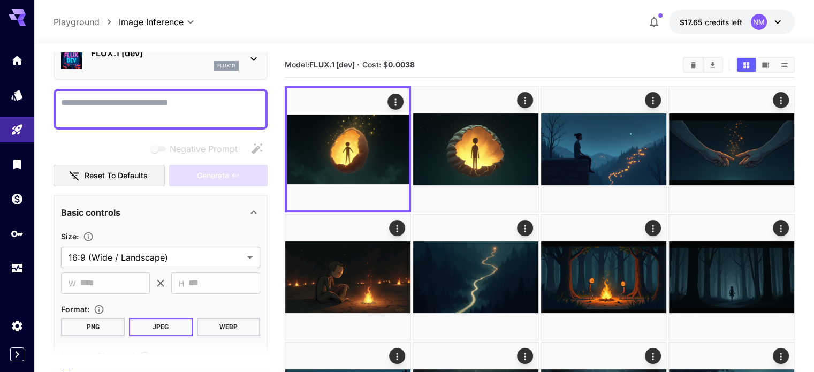
paste textarea "**********"
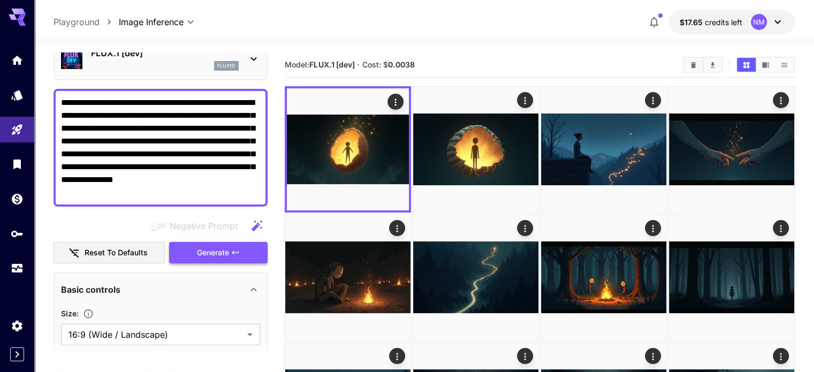
click at [242, 249] on button "Generate" at bounding box center [218, 253] width 98 height 22
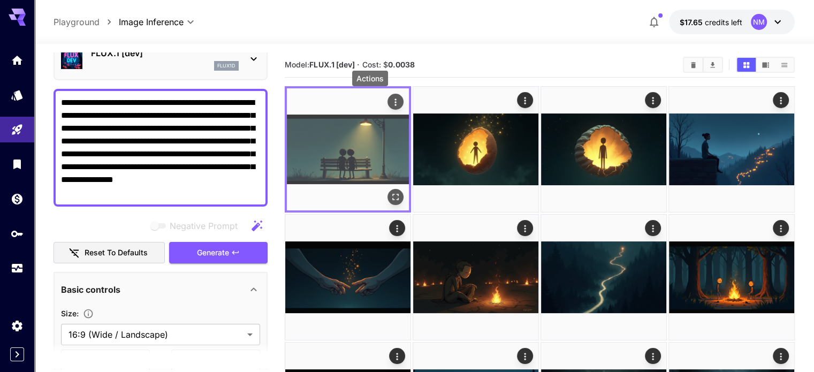
click at [390, 98] on icon "Actions" at bounding box center [395, 102] width 11 height 11
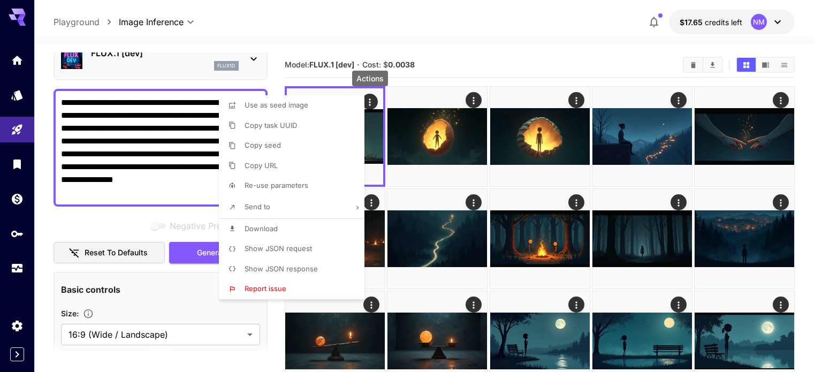
click at [299, 221] on li "Download" at bounding box center [295, 229] width 152 height 20
click at [169, 181] on div at bounding box center [411, 186] width 822 height 372
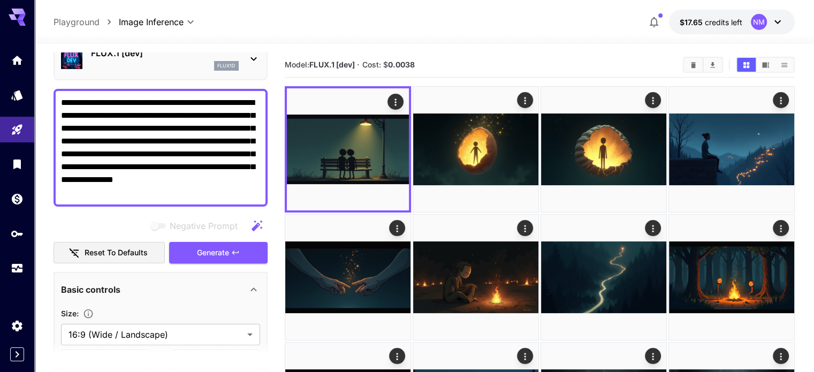
click at [185, 191] on textarea "**********" at bounding box center [160, 147] width 199 height 103
drag, startPoint x: 190, startPoint y: 194, endPoint x: 58, endPoint y: 106, distance: 158.6
click at [58, 106] on div "**********" at bounding box center [161, 148] width 214 height 118
paste textarea "**********"
click at [218, 255] on span "Generate" at bounding box center [213, 252] width 32 height 13
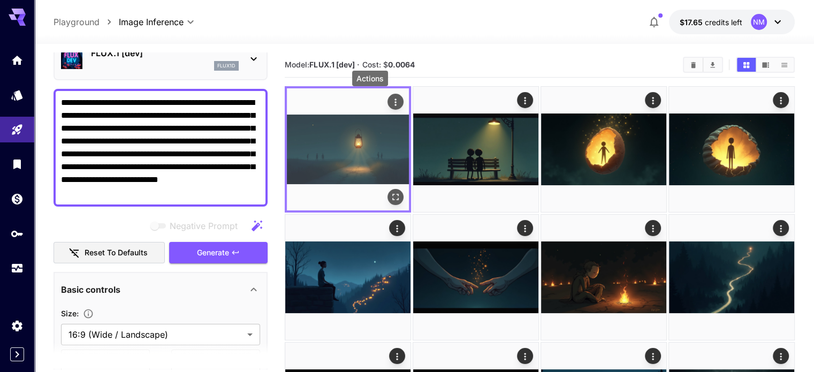
click at [390, 99] on icon "Actions" at bounding box center [395, 102] width 11 height 11
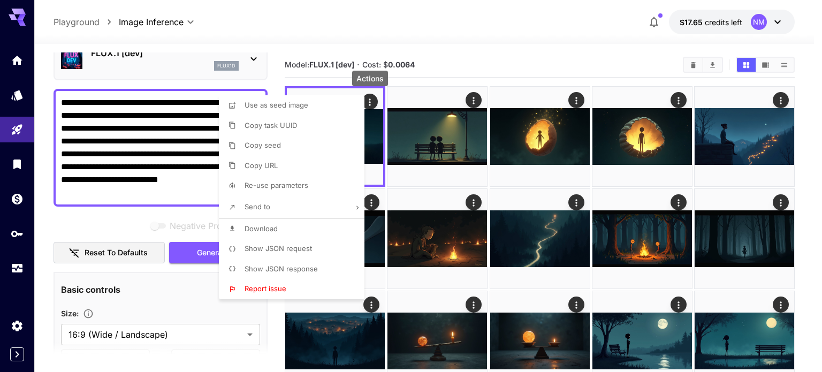
click at [299, 222] on li "Download" at bounding box center [295, 229] width 152 height 20
click at [178, 189] on div at bounding box center [411, 186] width 822 height 372
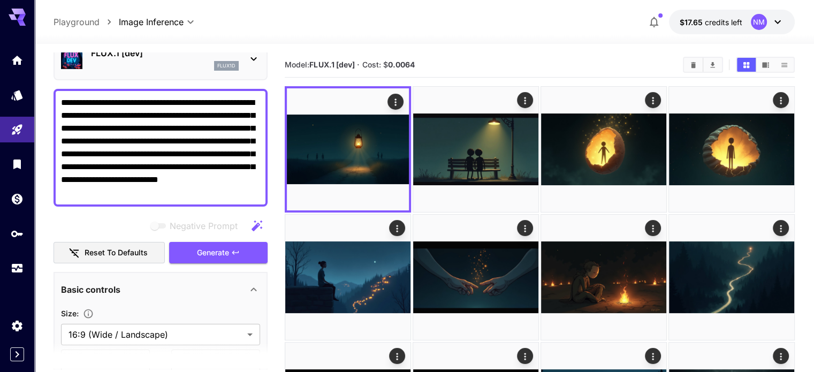
click at [181, 192] on textarea "**********" at bounding box center [160, 147] width 199 height 103
drag, startPoint x: 189, startPoint y: 194, endPoint x: 45, endPoint y: 96, distance: 173.9
paste textarea "**********"
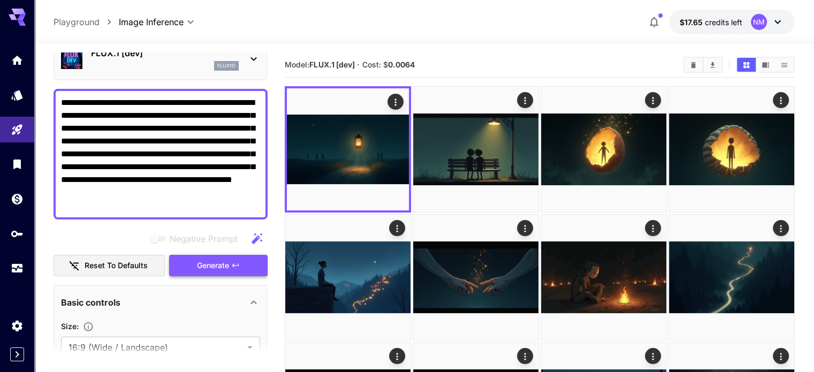
click at [245, 265] on button "Generate" at bounding box center [218, 266] width 98 height 22
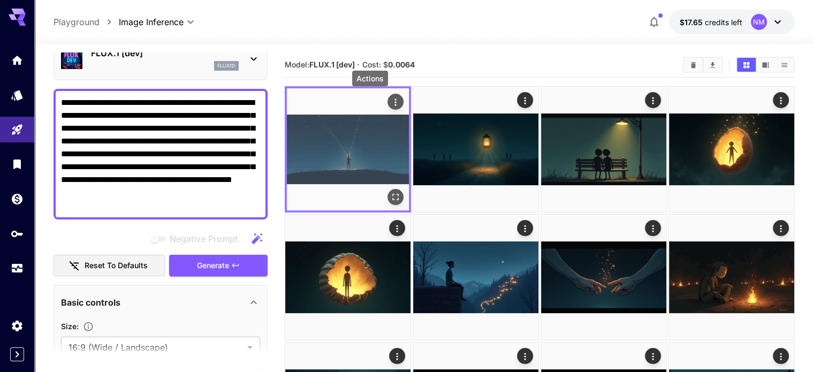
click at [390, 106] on icon "Actions" at bounding box center [395, 102] width 11 height 11
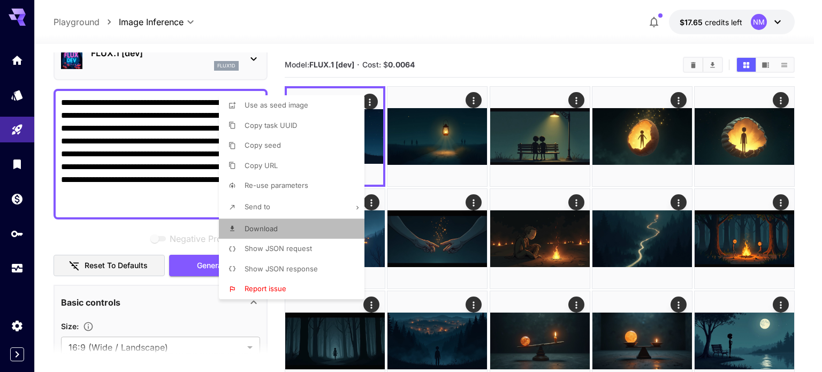
drag, startPoint x: 303, startPoint y: 226, endPoint x: 317, endPoint y: 218, distance: 16.1
click at [303, 226] on li "Download" at bounding box center [295, 229] width 152 height 20
click at [130, 207] on div at bounding box center [411, 186] width 822 height 372
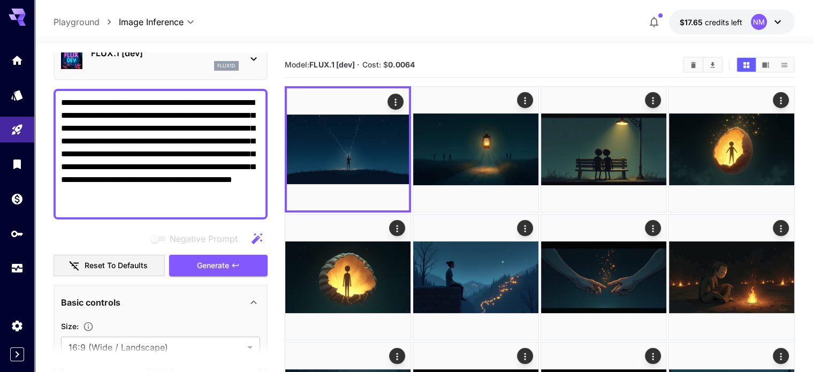
drag, startPoint x: 130, startPoint y: 207, endPoint x: 36, endPoint y: 77, distance: 160.5
paste textarea
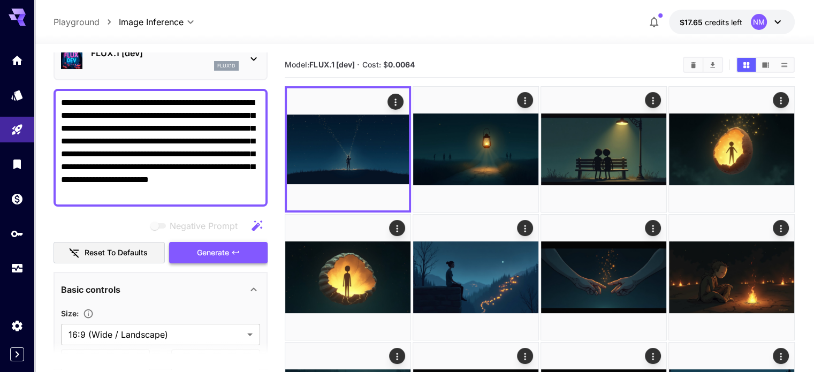
click at [225, 254] on span "Generate" at bounding box center [213, 252] width 32 height 13
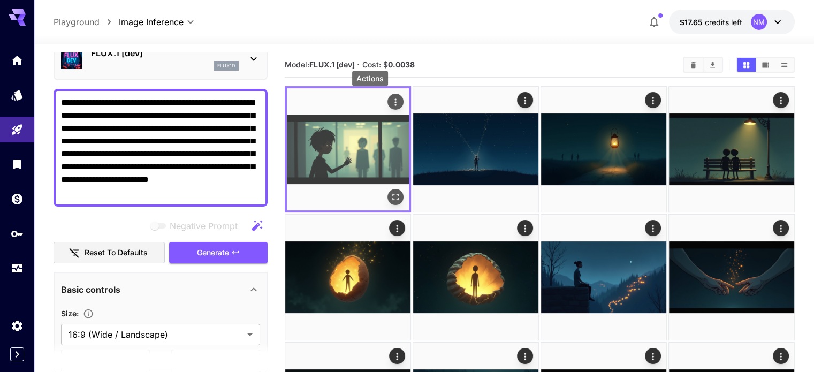
click at [390, 103] on icon "Actions" at bounding box center [395, 102] width 11 height 11
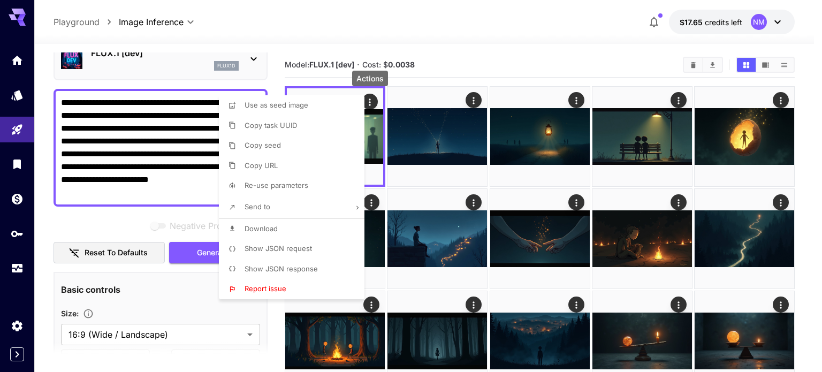
click at [301, 222] on li "Download" at bounding box center [295, 229] width 152 height 20
click at [186, 182] on div at bounding box center [411, 186] width 822 height 372
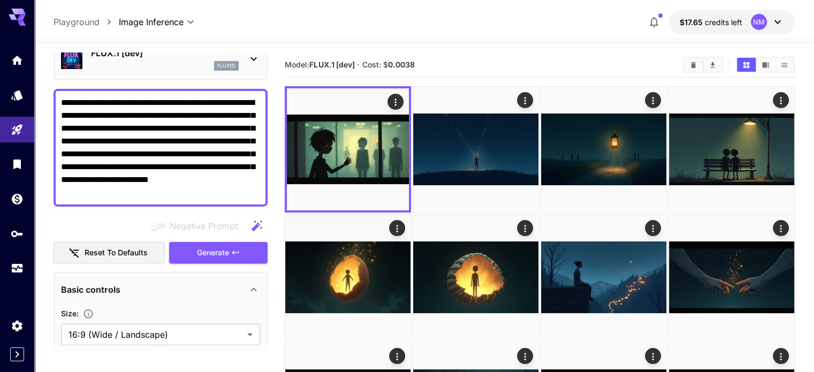
drag, startPoint x: 238, startPoint y: 192, endPoint x: 52, endPoint y: 89, distance: 212.2
paste textarea
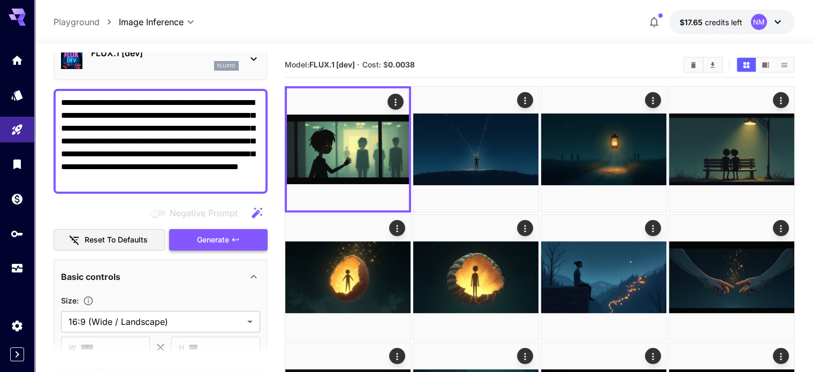
click at [242, 233] on button "Generate" at bounding box center [218, 240] width 98 height 22
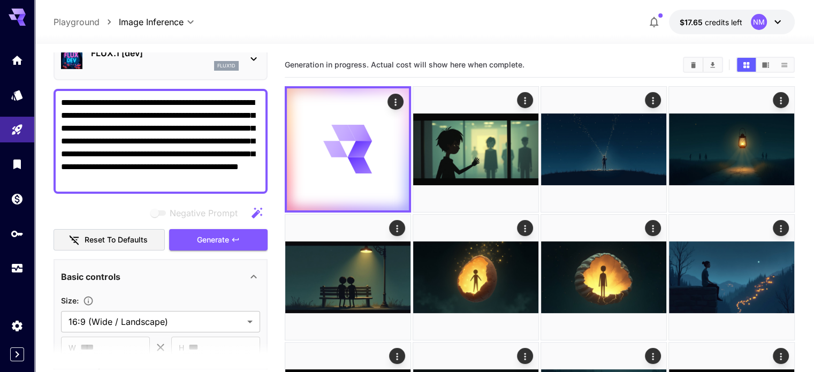
click at [257, 183] on textarea "**********" at bounding box center [160, 141] width 199 height 90
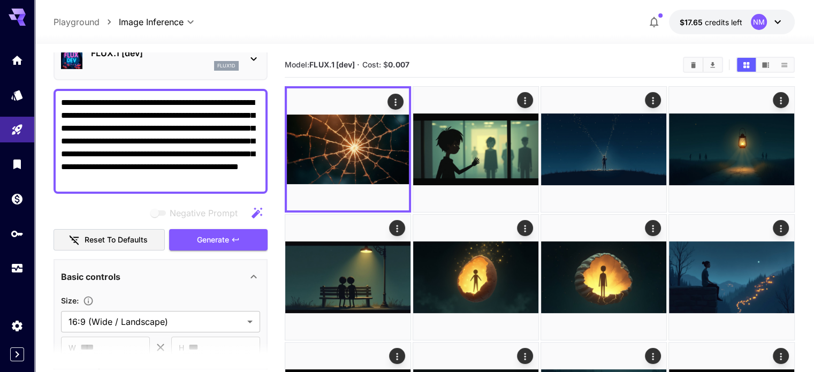
drag, startPoint x: 258, startPoint y: 182, endPoint x: 41, endPoint y: 100, distance: 232.3
paste textarea "**********"
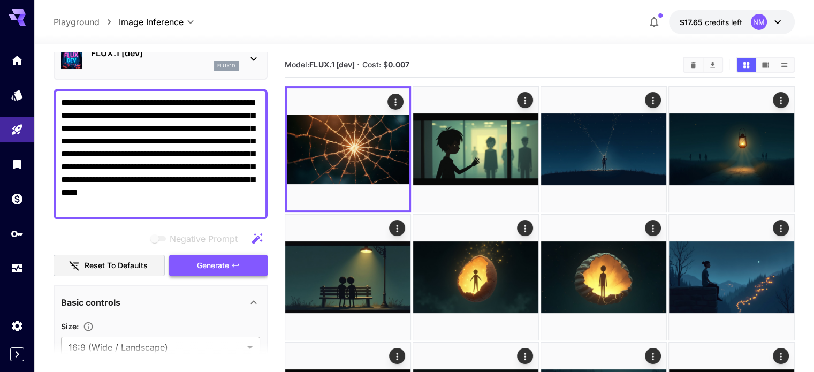
click at [232, 262] on icon "button" at bounding box center [235, 265] width 9 height 9
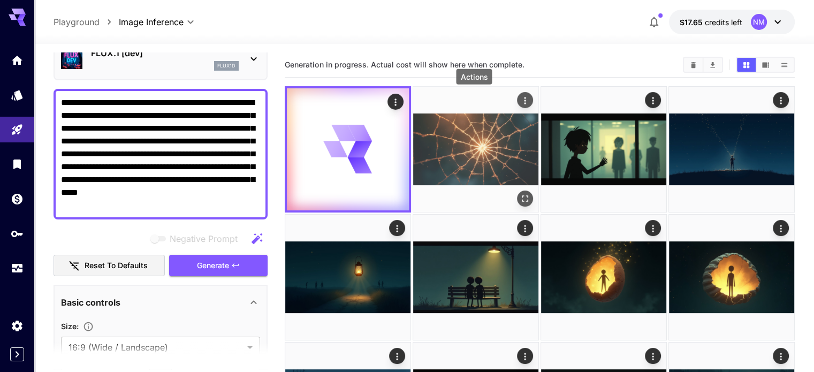
click at [520, 98] on icon "Actions" at bounding box center [525, 100] width 11 height 11
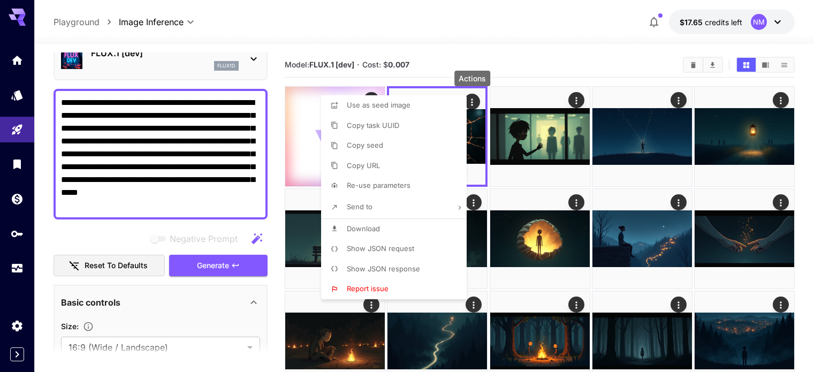
click at [404, 223] on li "Download" at bounding box center [397, 229] width 152 height 20
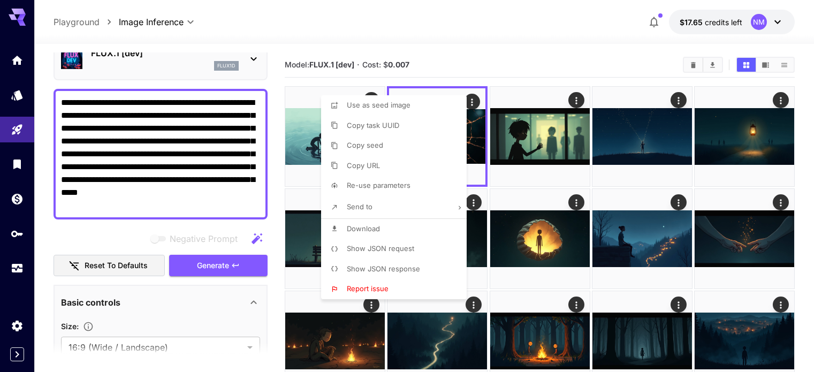
click at [456, 48] on div at bounding box center [411, 186] width 822 height 372
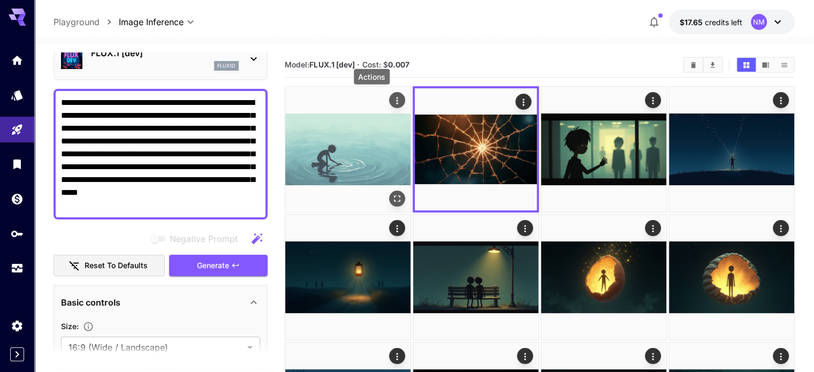
click at [392, 100] on icon "Actions" at bounding box center [397, 100] width 11 height 11
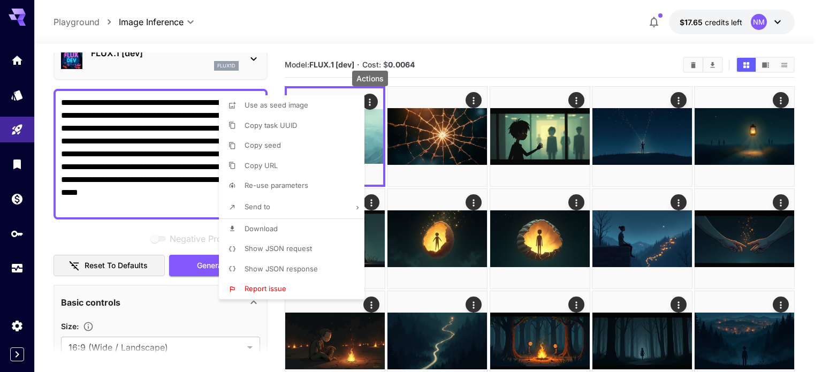
click at [297, 222] on li "Download" at bounding box center [295, 229] width 152 height 20
click at [202, 193] on div at bounding box center [411, 186] width 822 height 372
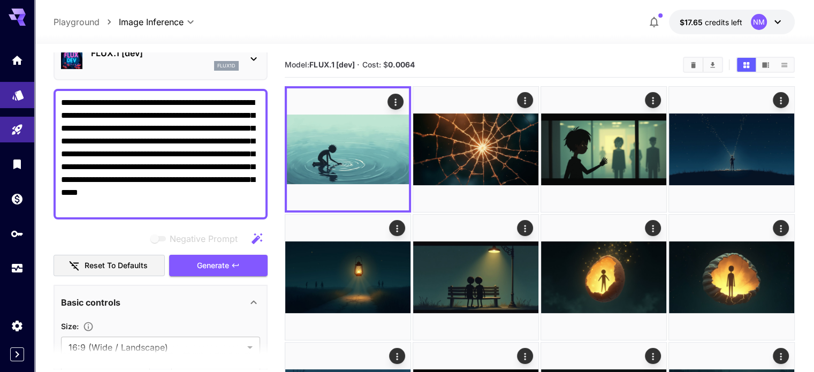
drag, startPoint x: 208, startPoint y: 204, endPoint x: 31, endPoint y: 99, distance: 205.6
paste textarea
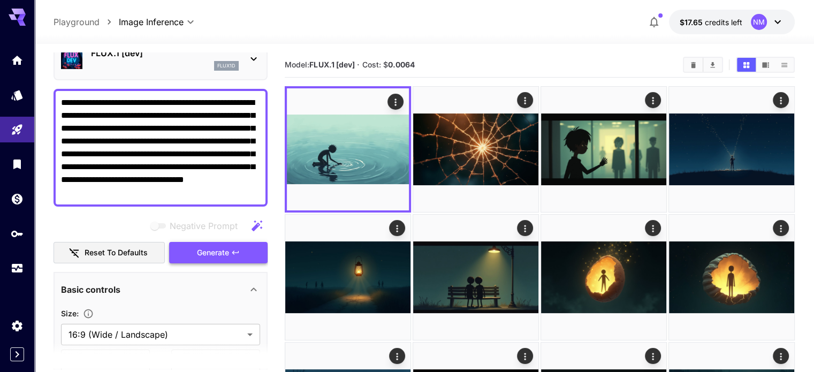
click at [227, 248] on span "Generate" at bounding box center [213, 252] width 32 height 13
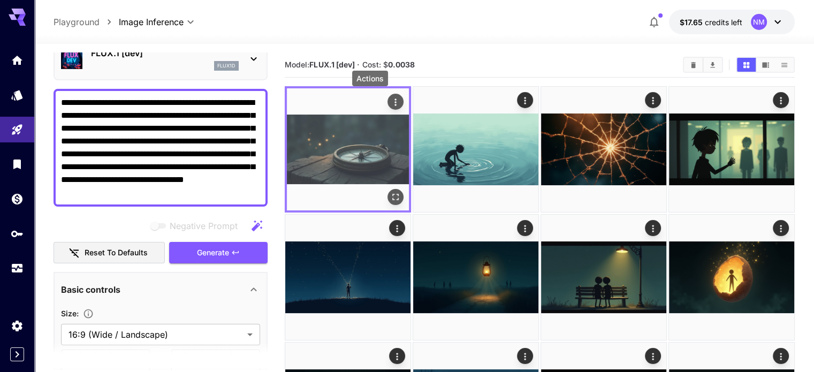
click at [390, 100] on icon "Actions" at bounding box center [395, 102] width 11 height 11
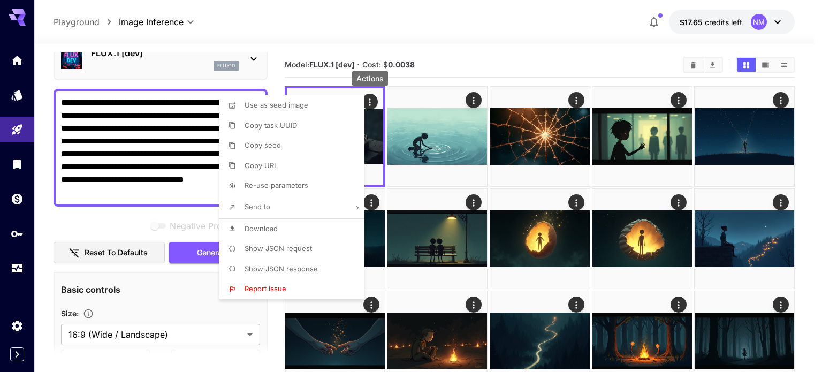
click at [309, 221] on li "Download" at bounding box center [295, 229] width 152 height 20
click at [379, 172] on div at bounding box center [411, 186] width 822 height 372
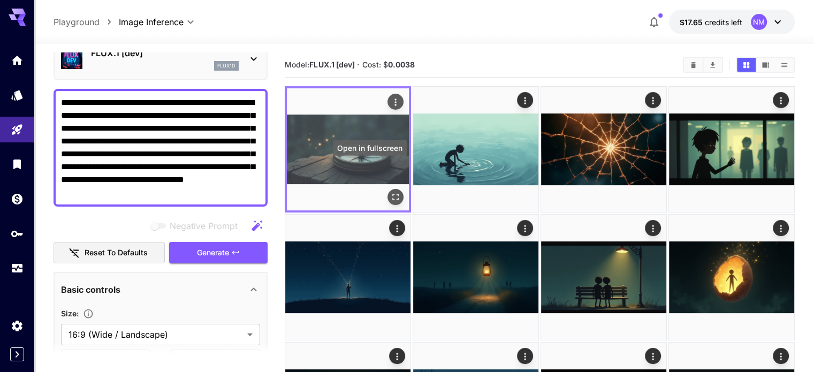
click at [390, 192] on icon "Open in fullscreen" at bounding box center [395, 197] width 11 height 11
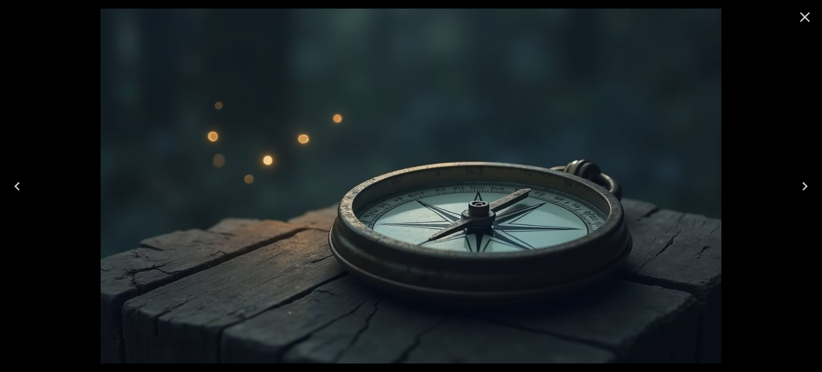
click at [800, 13] on icon "Close" at bounding box center [804, 17] width 17 height 17
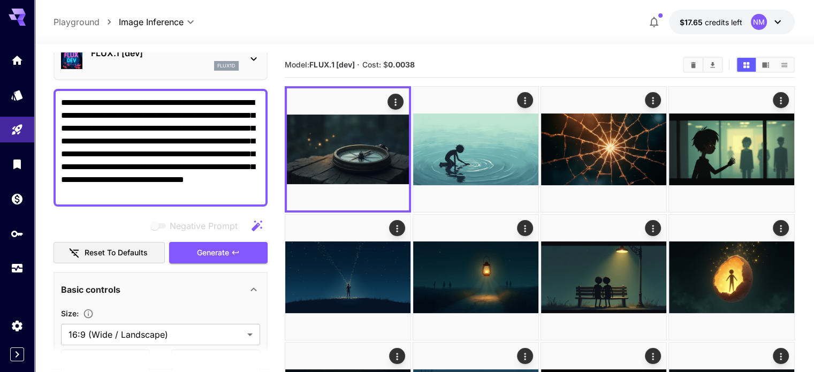
drag, startPoint x: 259, startPoint y: 192, endPoint x: 57, endPoint y: 96, distance: 224.3
click at [57, 96] on div "**********" at bounding box center [161, 148] width 214 height 118
paste textarea
click at [255, 256] on button "Generate" at bounding box center [218, 253] width 98 height 22
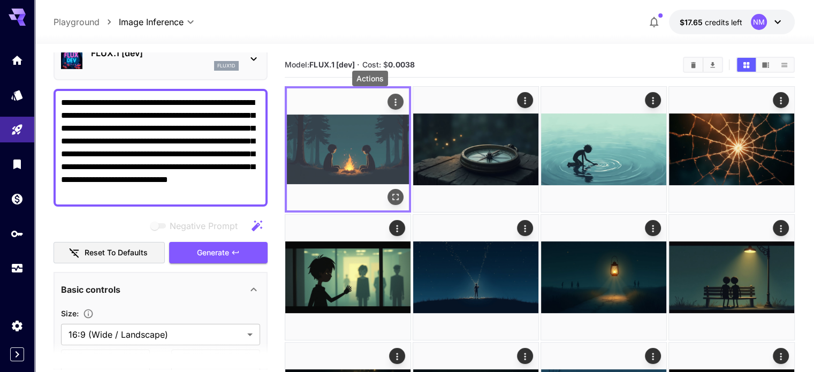
click at [390, 101] on icon "Actions" at bounding box center [395, 102] width 11 height 11
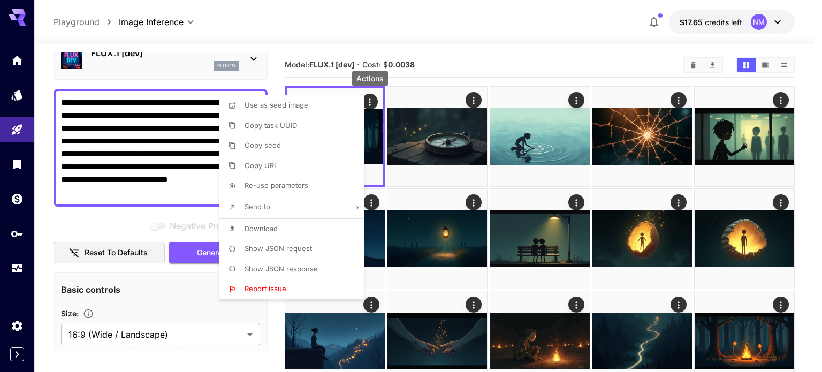
click at [311, 220] on li "Download" at bounding box center [295, 229] width 152 height 20
click at [188, 184] on div at bounding box center [411, 186] width 822 height 372
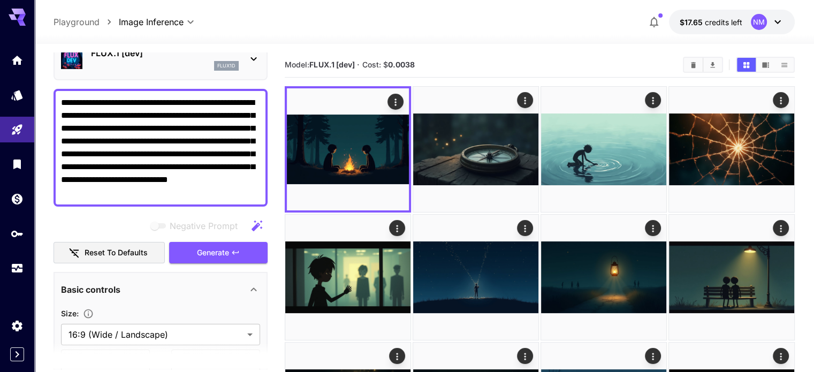
drag, startPoint x: 230, startPoint y: 188, endPoint x: 48, endPoint y: 82, distance: 210.1
paste textarea "**********"
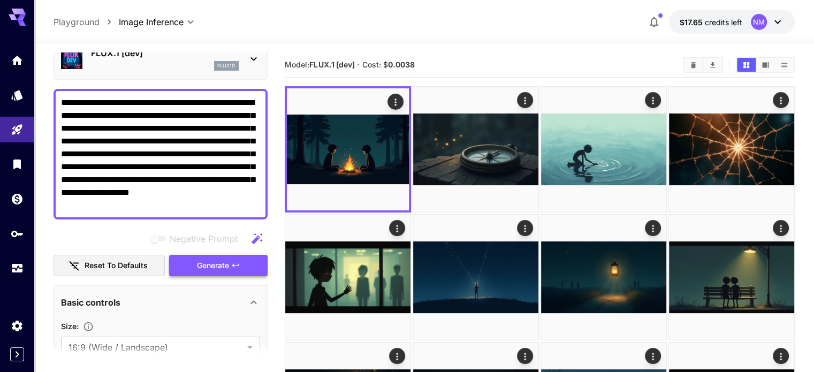
type textarea "**********"
click at [210, 263] on span "Generate" at bounding box center [213, 265] width 32 height 13
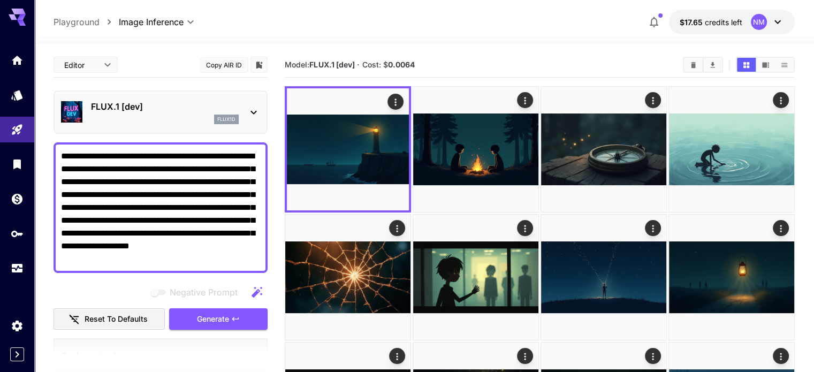
scroll to position [54, 0]
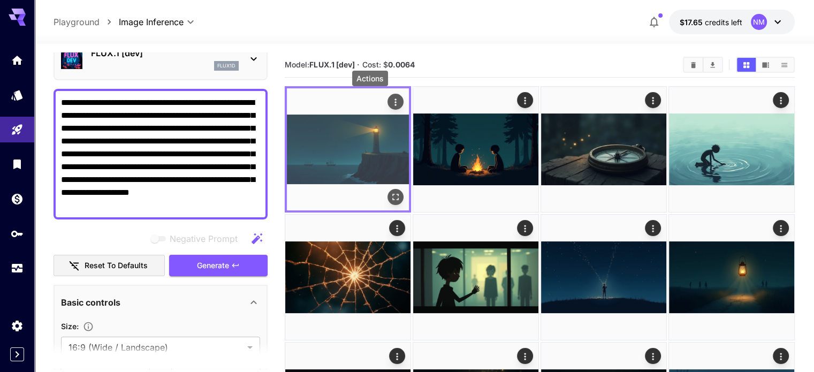
click at [390, 104] on icon "Actions" at bounding box center [395, 102] width 11 height 11
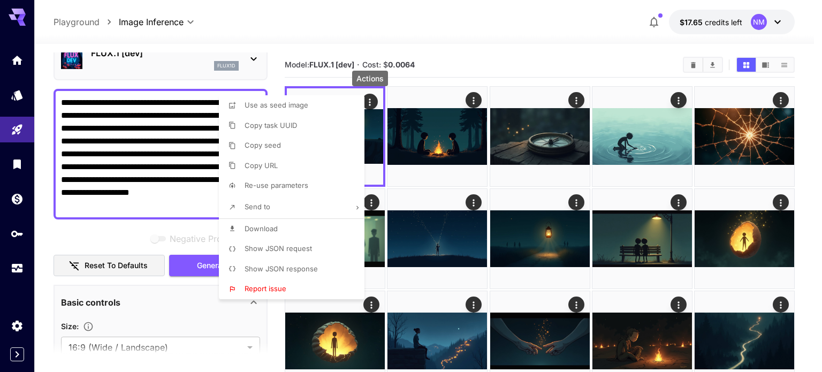
click at [302, 222] on li "Download" at bounding box center [295, 229] width 152 height 20
click at [204, 209] on div at bounding box center [411, 186] width 822 height 372
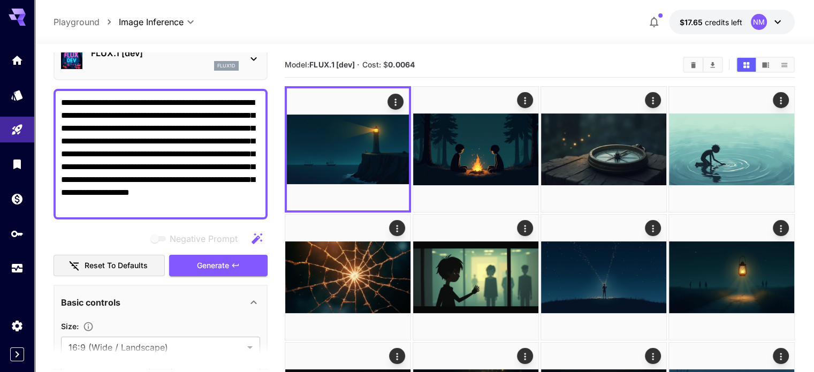
click at [199, 205] on textarea "**********" at bounding box center [160, 154] width 199 height 116
drag, startPoint x: 199, startPoint y: 205, endPoint x: 51, endPoint y: 88, distance: 188.2
paste textarea
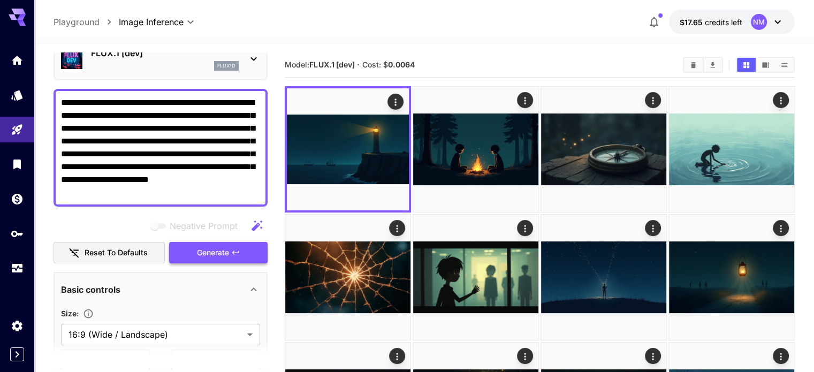
drag, startPoint x: 223, startPoint y: 255, endPoint x: 392, endPoint y: 100, distance: 229.5
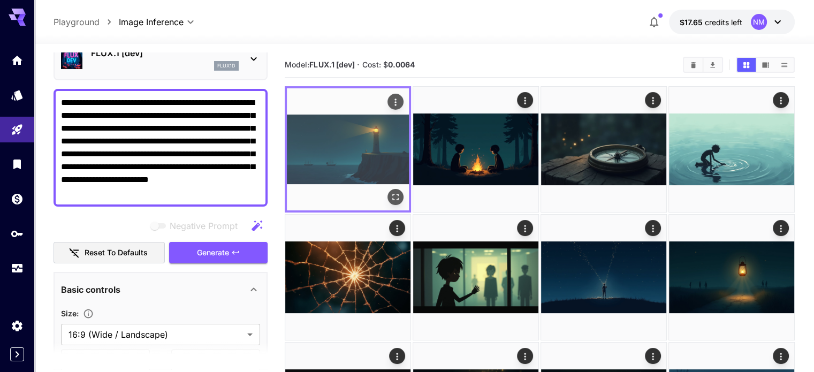
click at [223, 255] on span "Generate" at bounding box center [213, 252] width 32 height 13
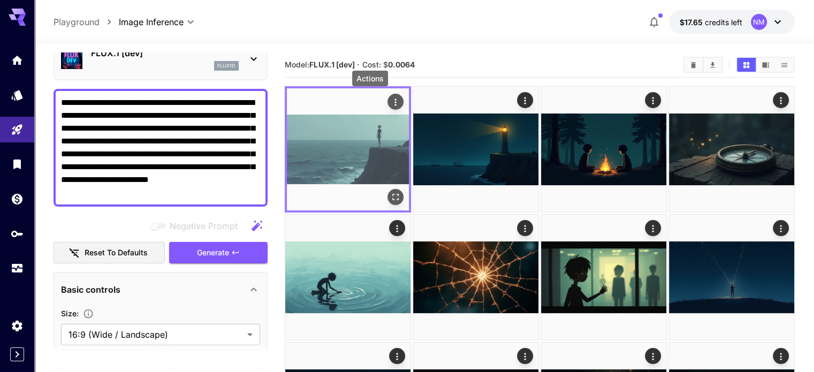
click at [390, 104] on icon "Actions" at bounding box center [395, 102] width 11 height 11
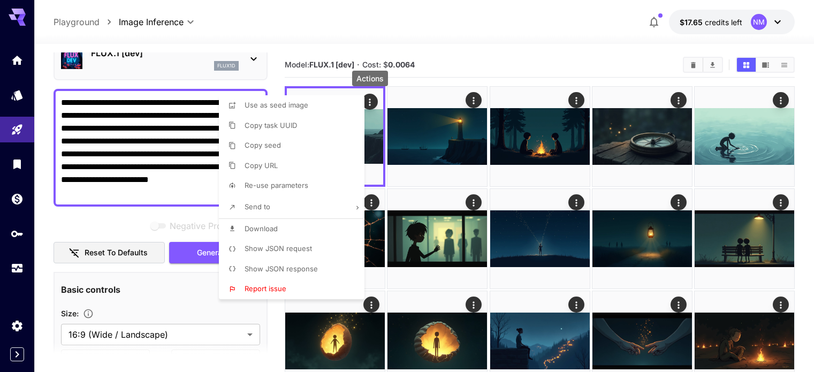
click at [307, 219] on li "Download" at bounding box center [295, 229] width 152 height 20
click at [185, 182] on div at bounding box center [411, 186] width 822 height 372
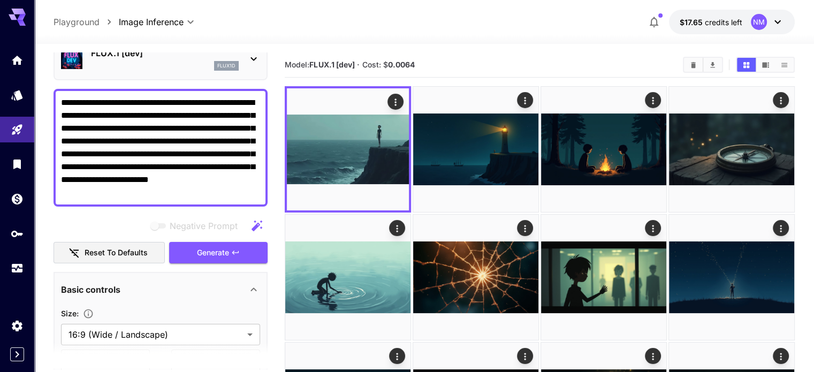
click at [215, 192] on textarea "**********" at bounding box center [160, 147] width 199 height 103
drag, startPoint x: 216, startPoint y: 192, endPoint x: 44, endPoint y: 89, distance: 199.9
paste textarea
type textarea "**********"
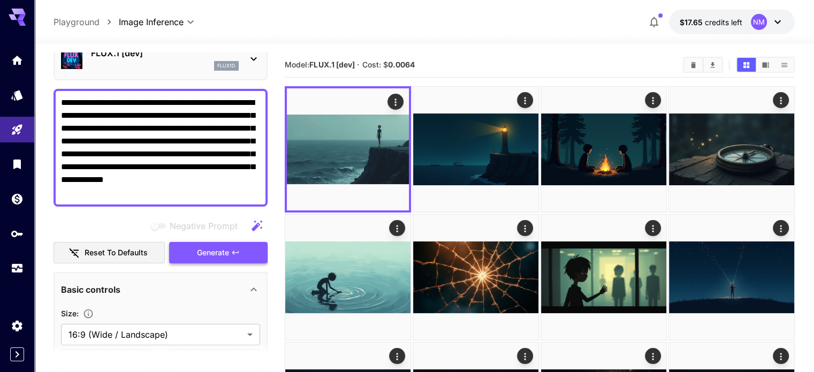
click at [238, 254] on icon "button" at bounding box center [235, 252] width 9 height 9
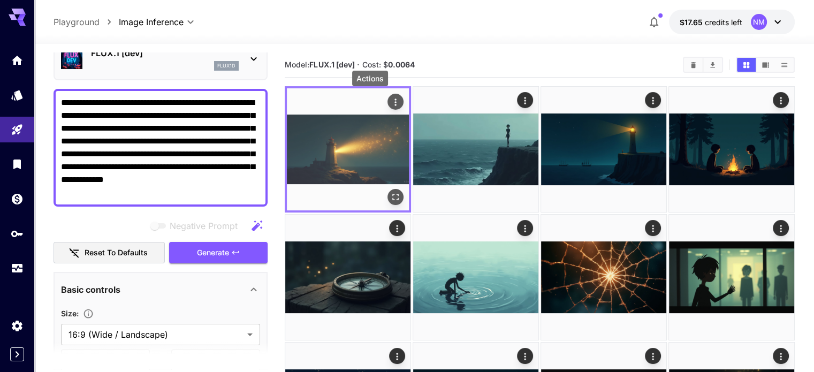
click at [390, 99] on icon "Actions" at bounding box center [395, 102] width 11 height 11
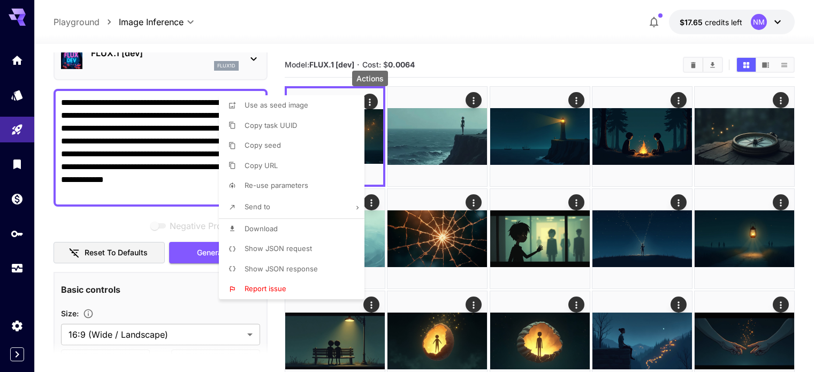
drag, startPoint x: 291, startPoint y: 234, endPoint x: 295, endPoint y: 230, distance: 6.1
click at [291, 233] on li "Download" at bounding box center [295, 229] width 152 height 20
click at [509, 37] on div at bounding box center [411, 186] width 822 height 372
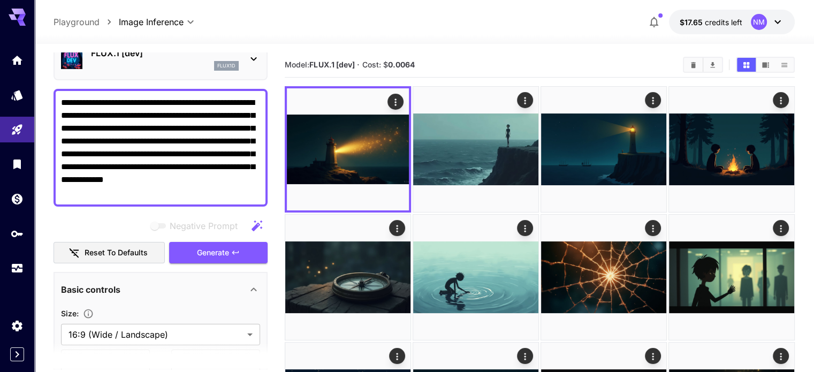
click at [509, 31] on div at bounding box center [424, 37] width 780 height 13
click at [25, 19] on icon at bounding box center [17, 17] width 17 height 17
click at [26, 13] on div at bounding box center [17, 13] width 34 height 26
